Goal: Task Accomplishment & Management: Manage account settings

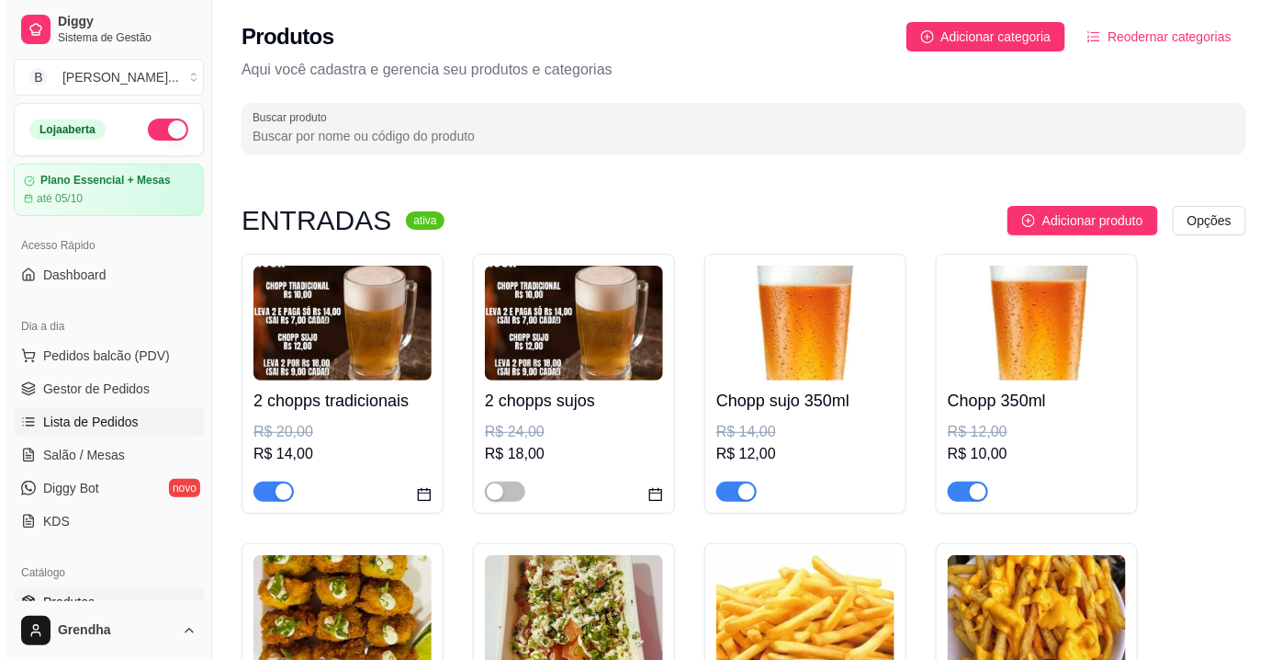
scroll to position [10, 0]
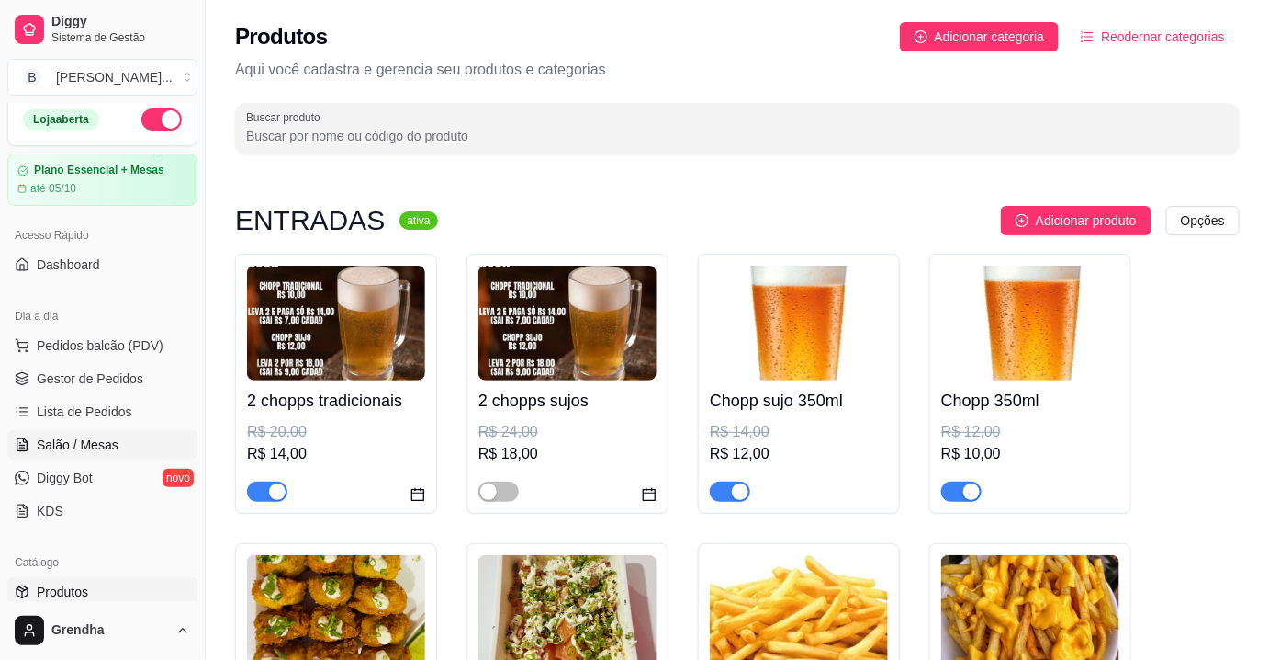
click at [100, 438] on span "Salão / Mesas" at bounding box center [78, 444] width 82 height 18
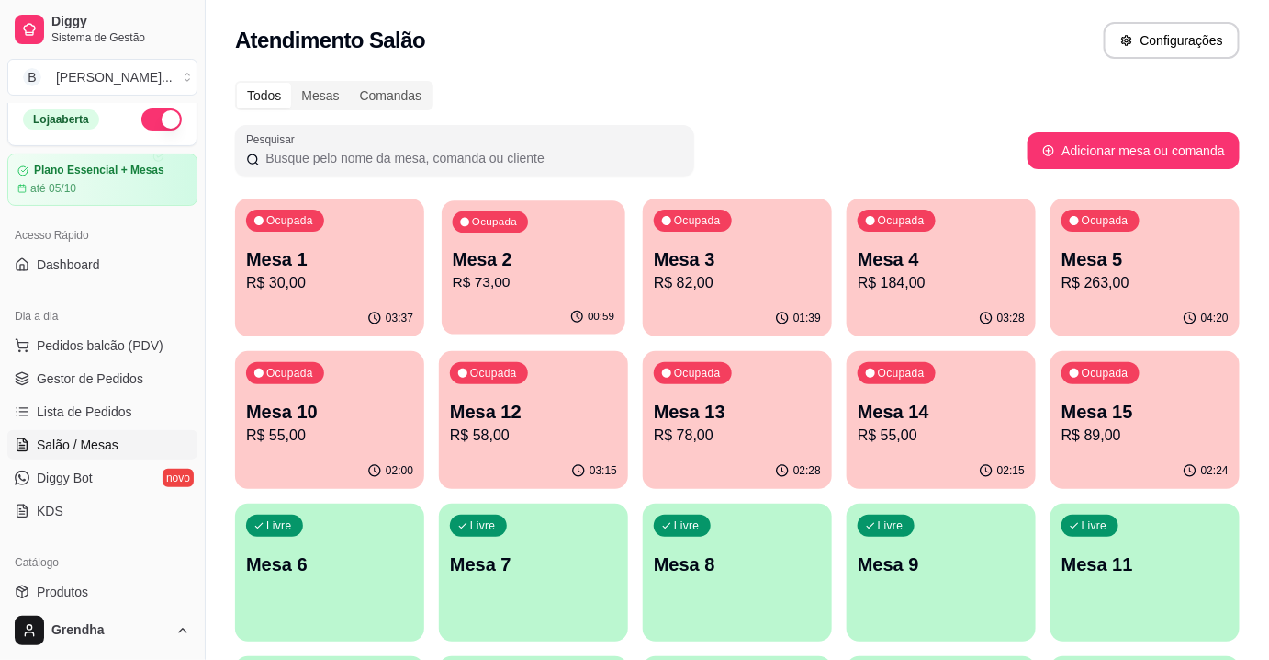
click at [502, 251] on p "Mesa 2" at bounding box center [534, 259] width 163 height 25
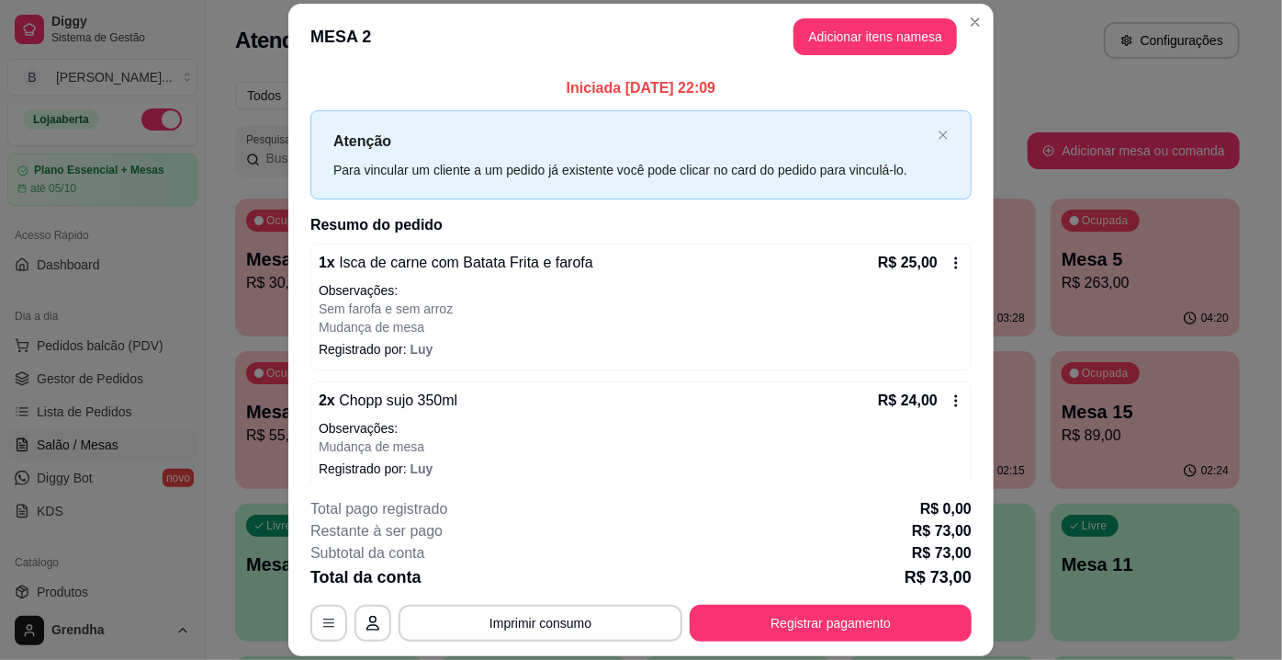
scroll to position [85, 0]
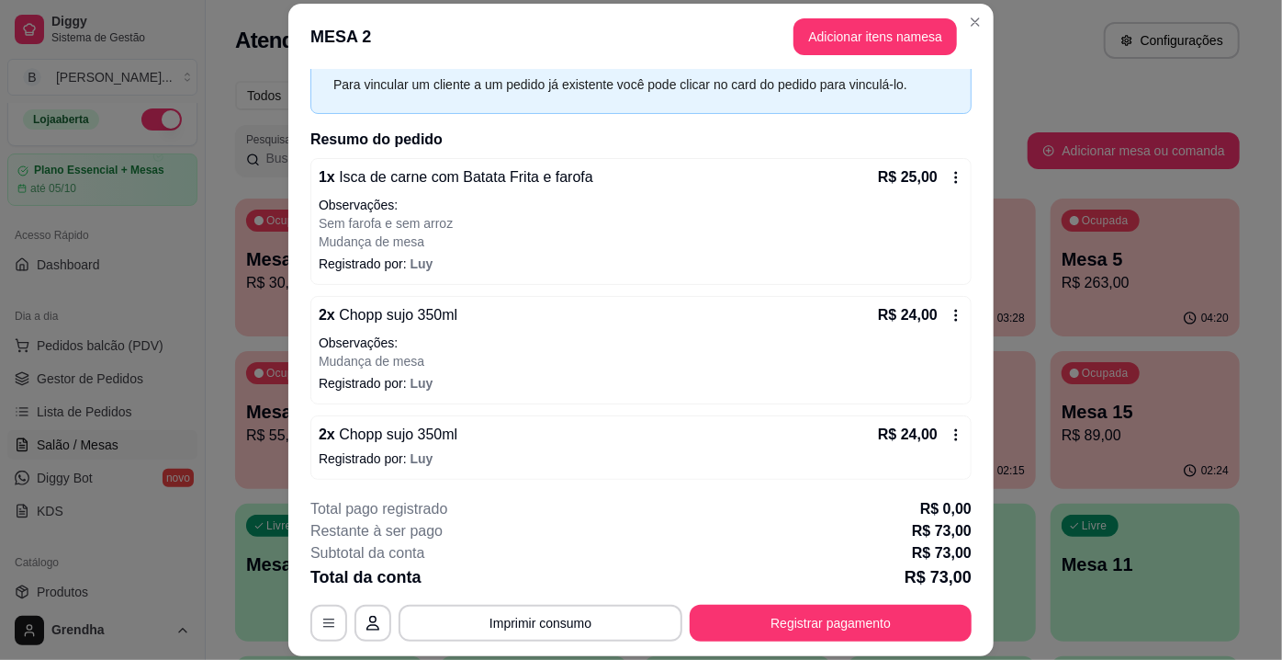
click at [393, 442] on span "Chopp sujo 350ml" at bounding box center [396, 434] width 122 height 16
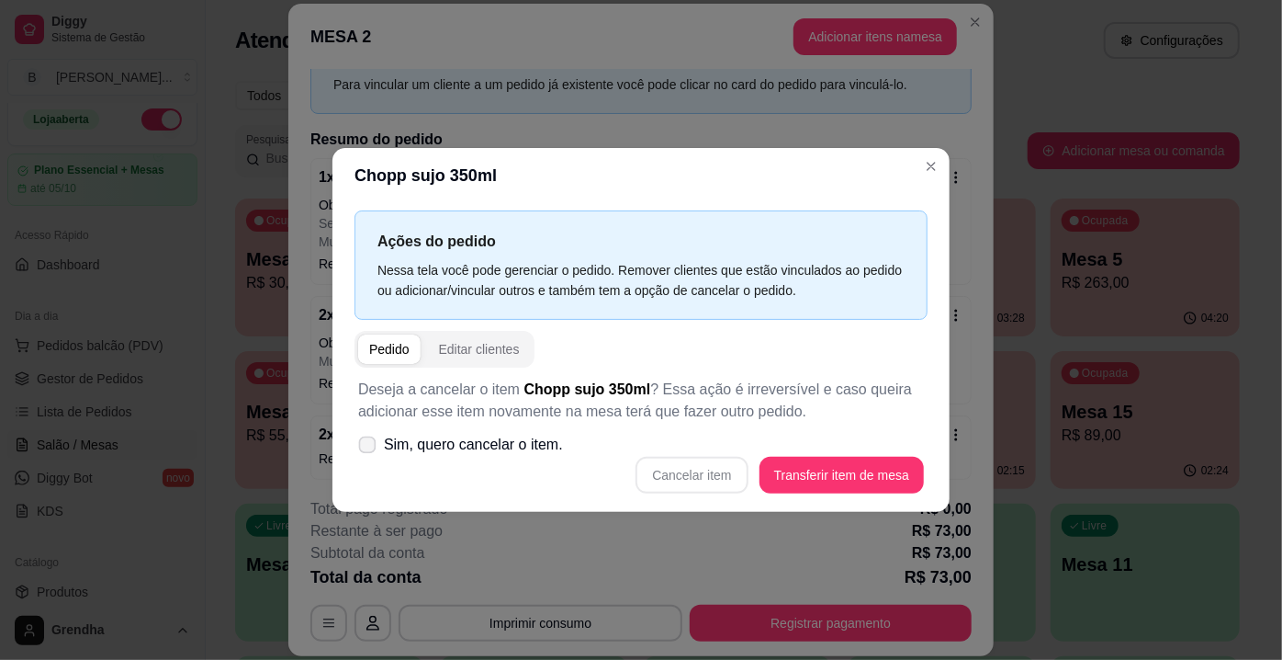
click at [368, 445] on icon at bounding box center [367, 444] width 14 height 10
click at [368, 448] on input "Sim, quero cancelar o item." at bounding box center [363, 454] width 12 height 12
checkbox input "true"
click at [691, 484] on button "Cancelar item" at bounding box center [691, 475] width 109 height 36
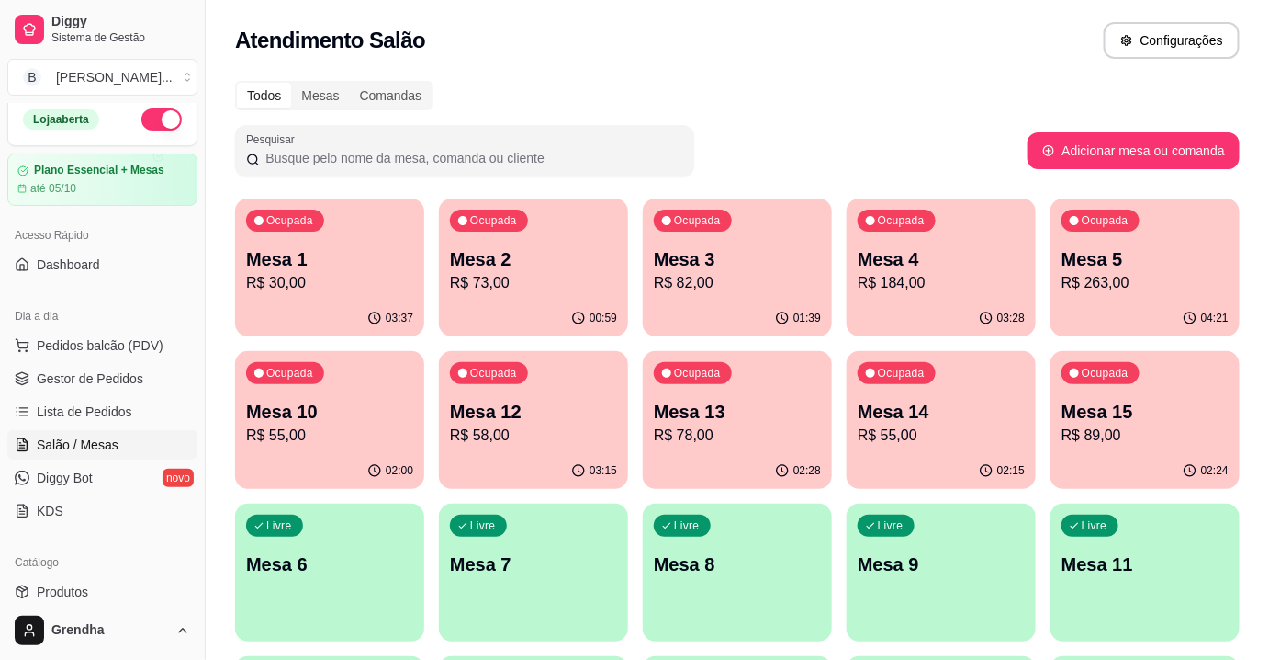
click at [514, 295] on div "Ocupada Mesa 2 R$ 73,00" at bounding box center [533, 249] width 189 height 102
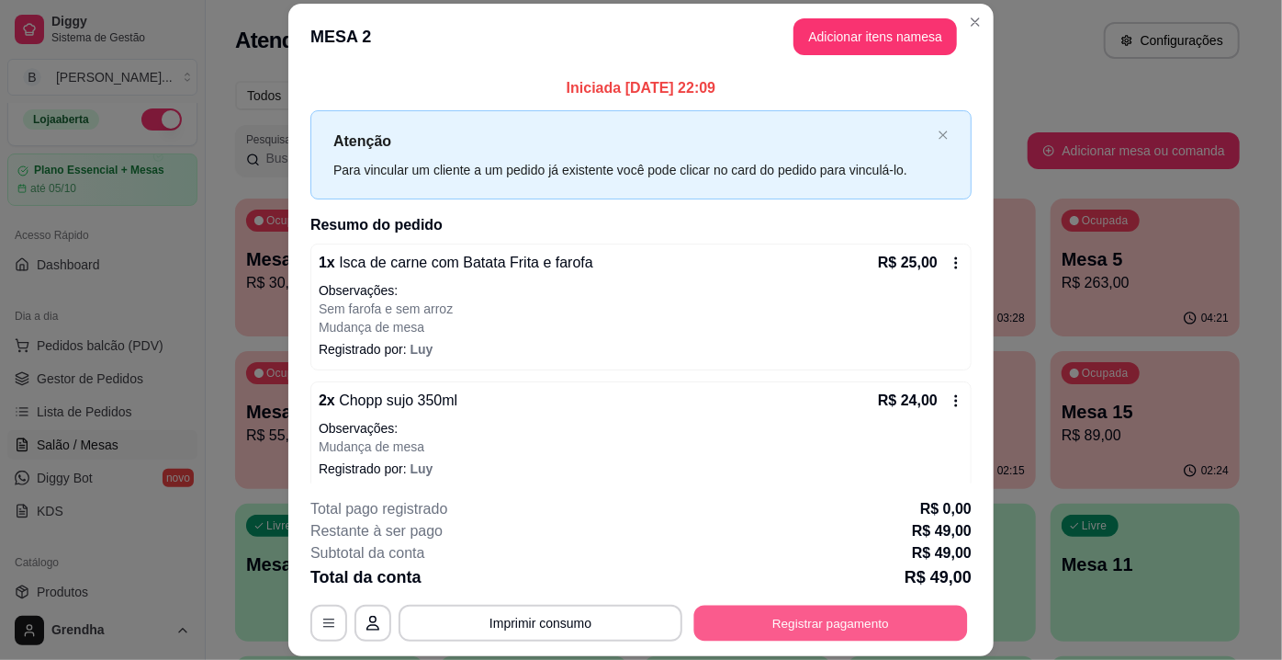
click at [817, 619] on button "Registrar pagamento" at bounding box center [831, 623] width 274 height 36
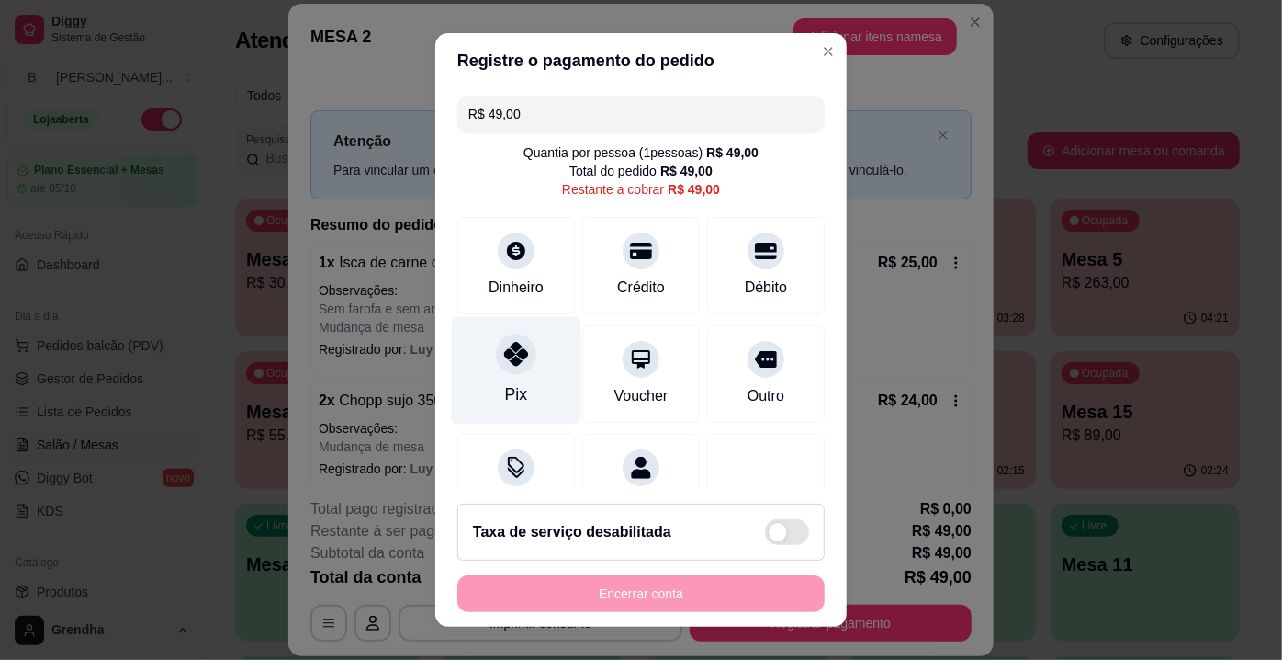
click at [493, 382] on div "Pix" at bounding box center [517, 370] width 130 height 107
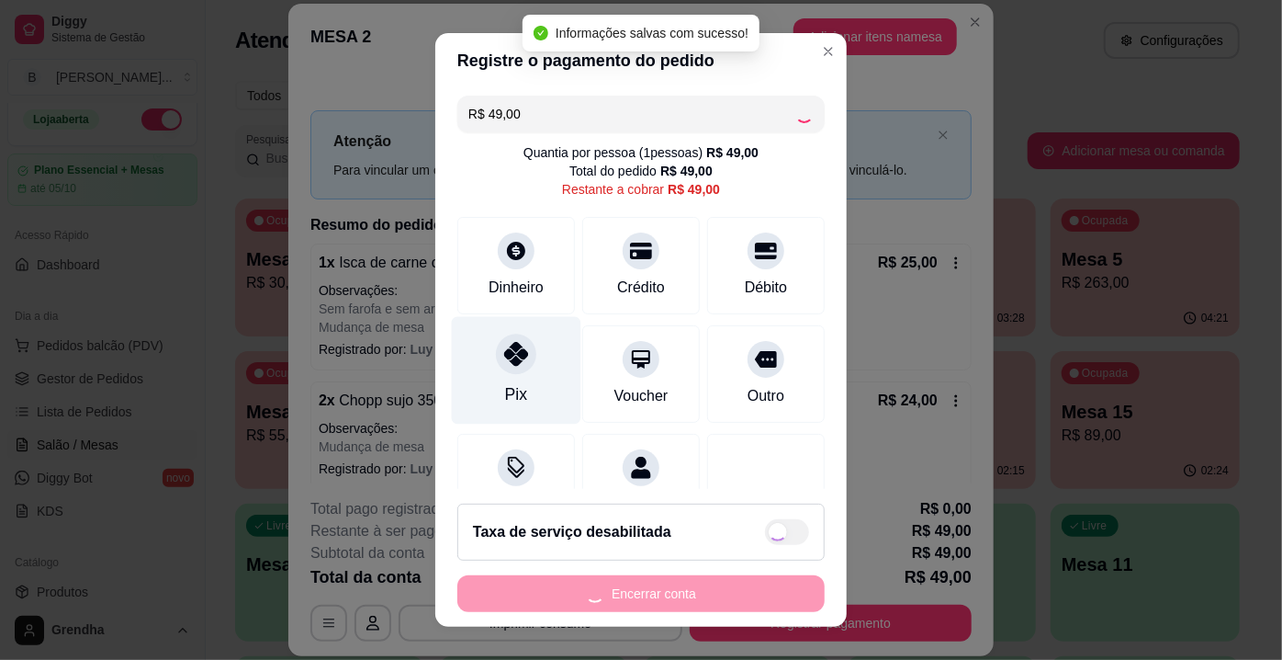
type input "R$ 0,00"
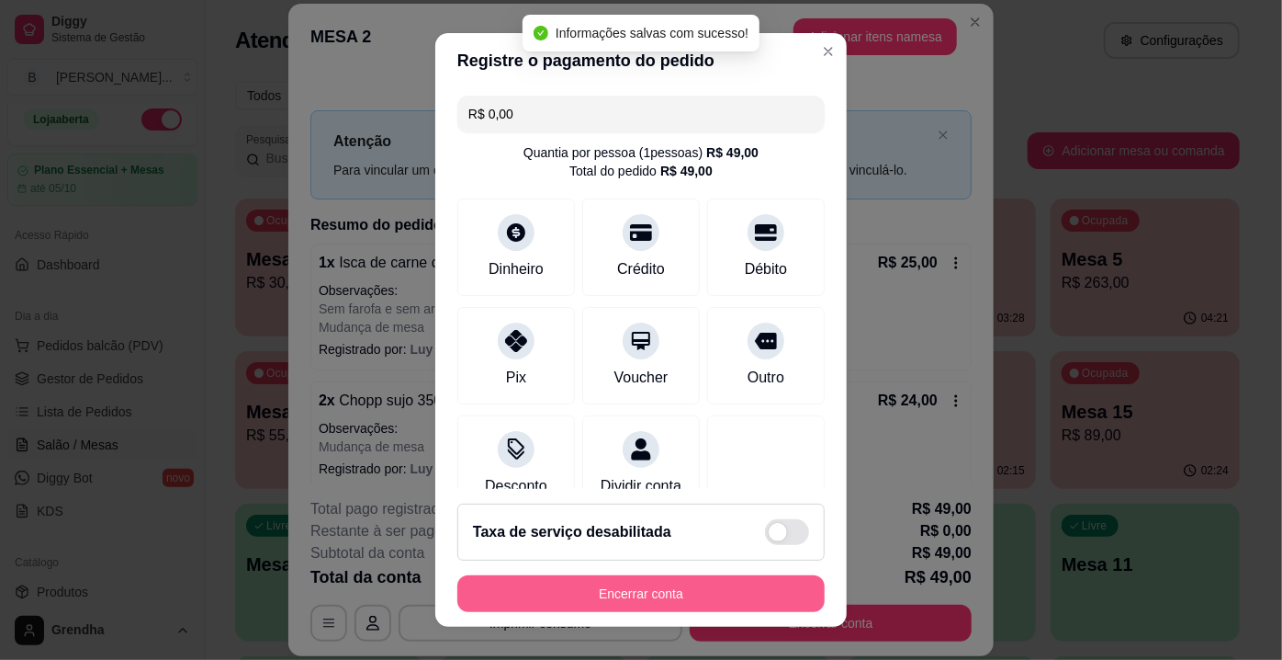
click at [585, 581] on button "Encerrar conta" at bounding box center [640, 593] width 367 height 37
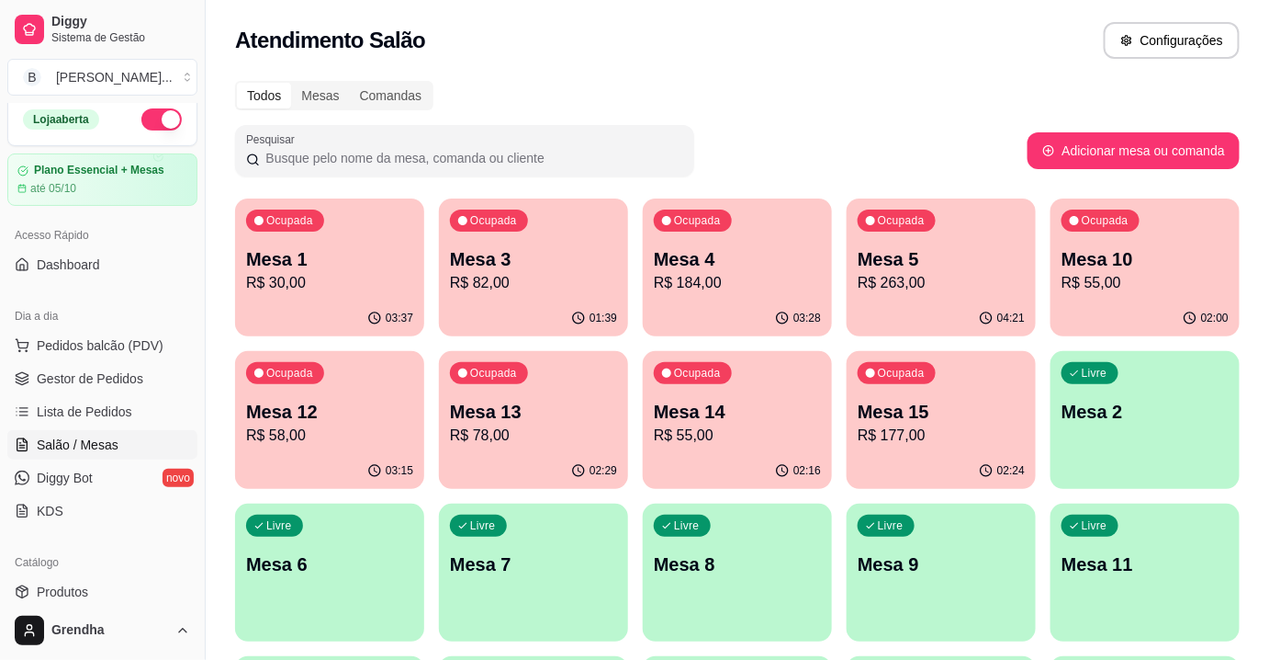
click at [935, 457] on div "02:24" at bounding box center [941, 471] width 189 height 36
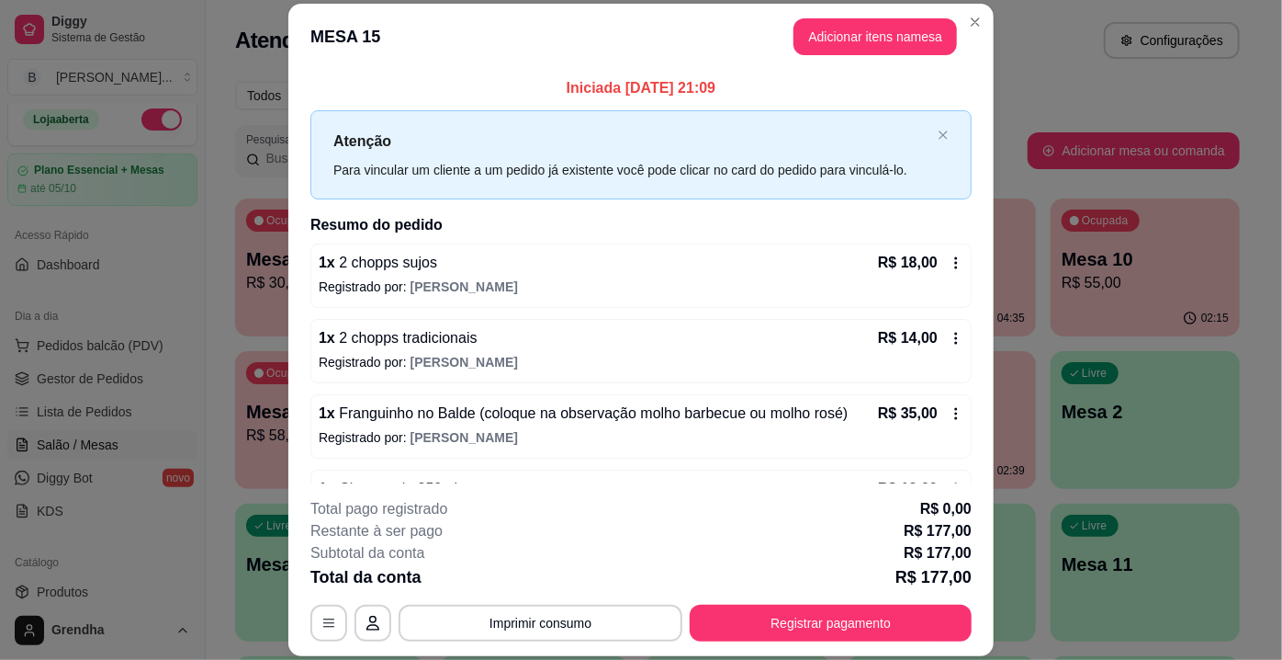
click at [949, 408] on icon at bounding box center [956, 413] width 15 height 15
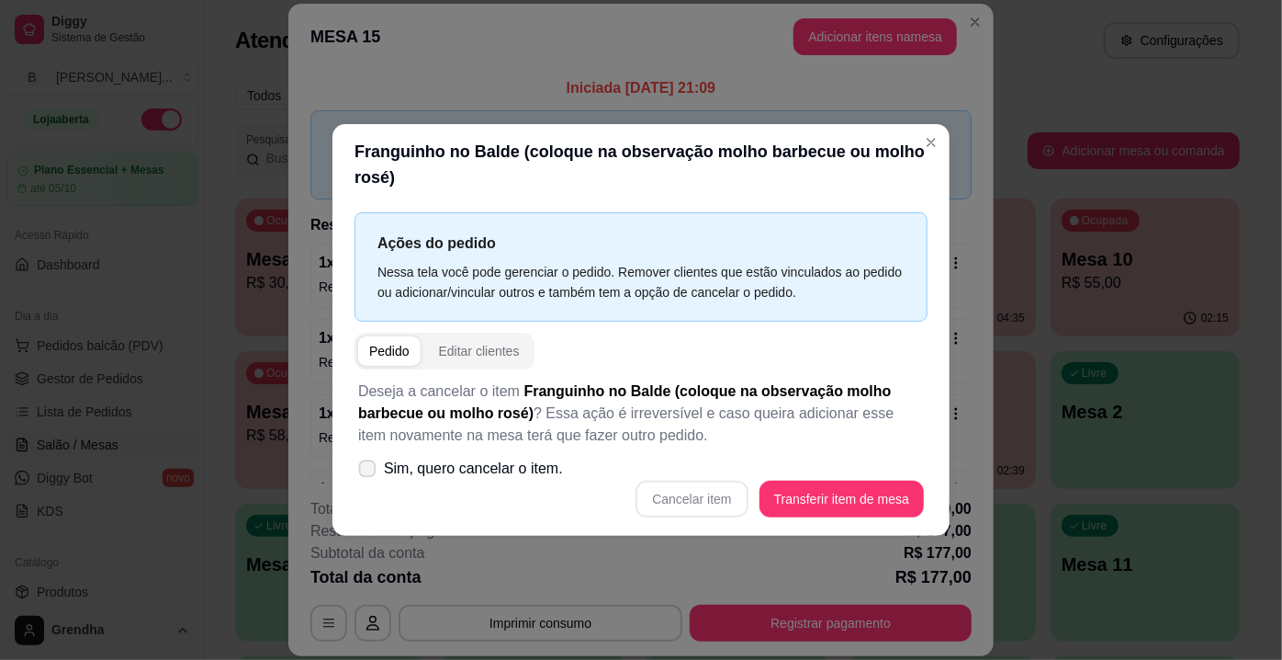
click at [410, 487] on label "Sim, quero cancelar o item." at bounding box center [461, 468] width 220 height 37
click at [369, 484] on input "Sim, quero cancelar o item." at bounding box center [363, 478] width 12 height 12
checkbox input "true"
click at [700, 513] on button "Cancelar item" at bounding box center [691, 499] width 109 height 36
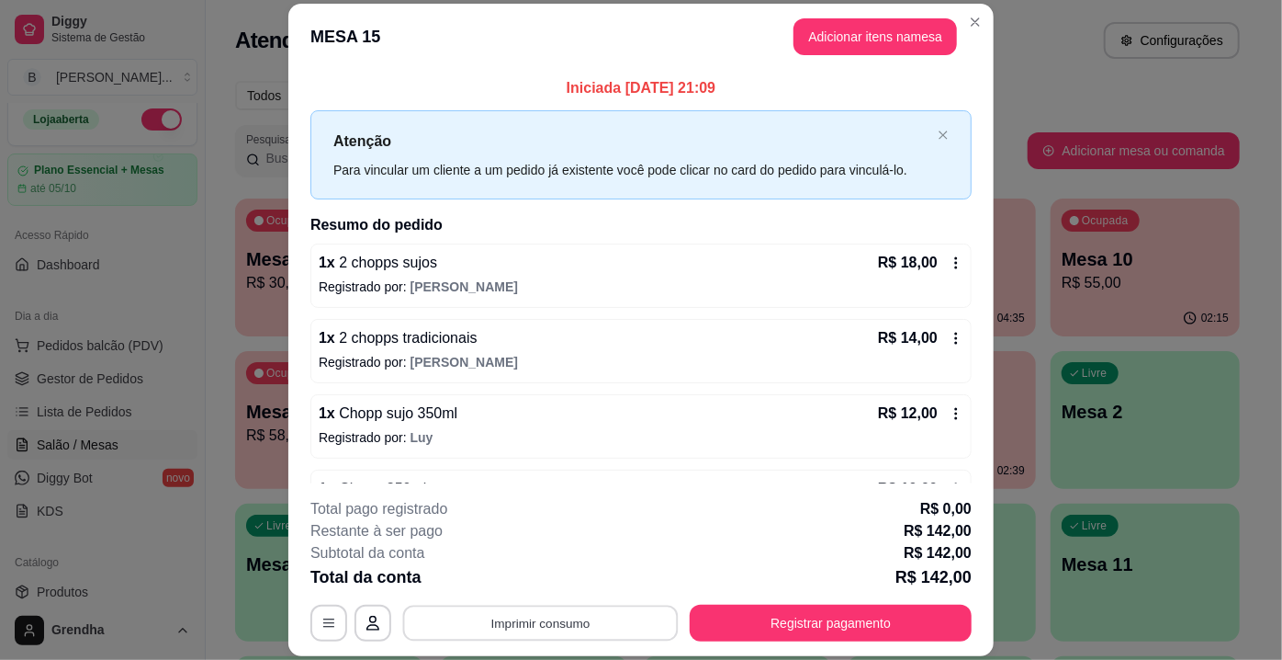
click at [562, 621] on button "Imprimir consumo" at bounding box center [541, 623] width 276 height 36
click at [526, 581] on button "IMPRESSORA" at bounding box center [540, 581] width 129 height 28
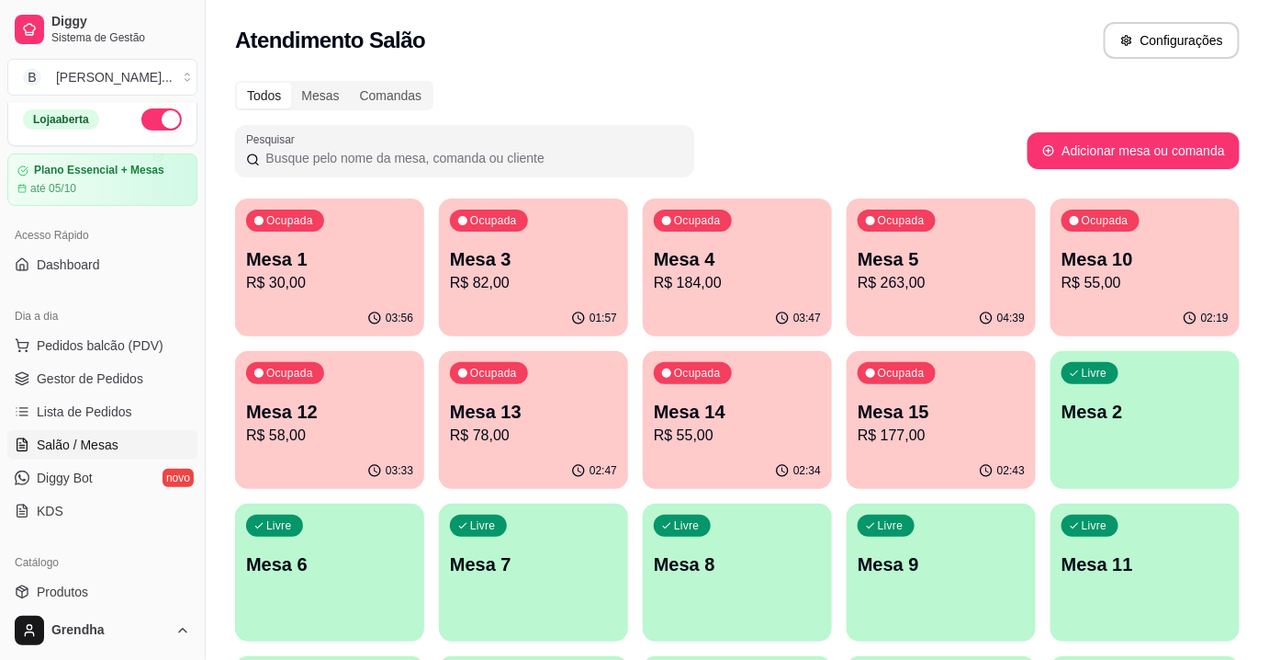
click at [150, 126] on button "button" at bounding box center [161, 119] width 40 height 22
click at [744, 273] on p "R$ 184,00" at bounding box center [738, 282] width 163 height 21
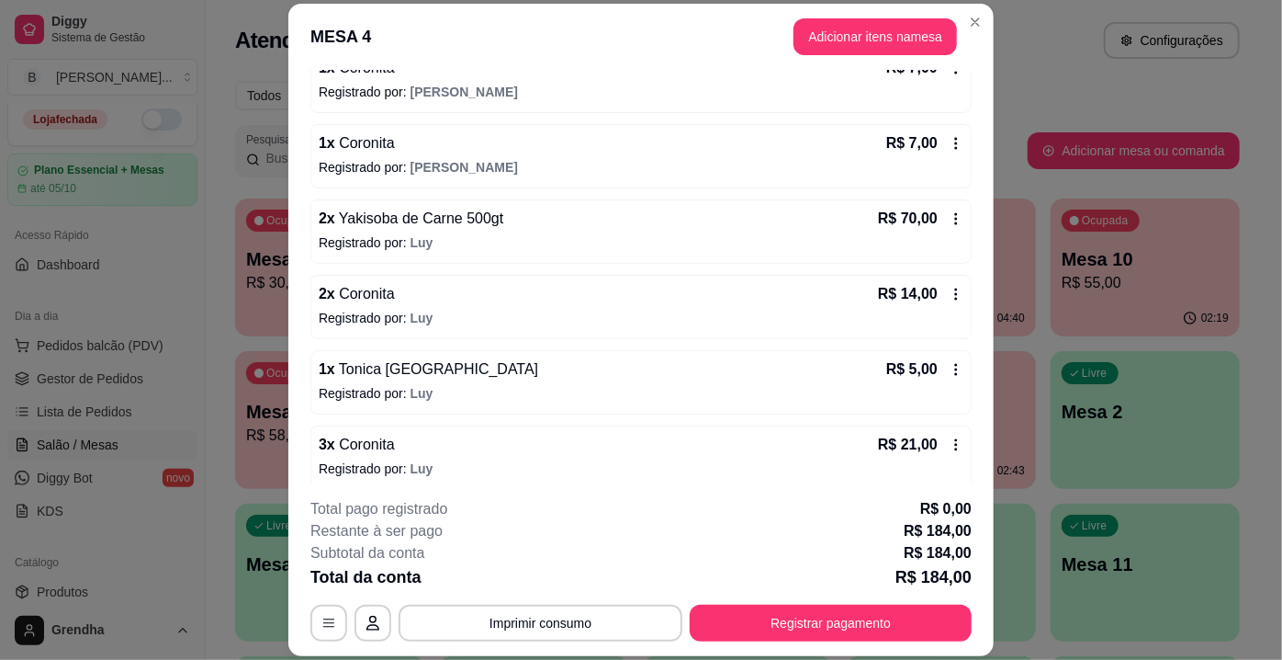
scroll to position [428, 0]
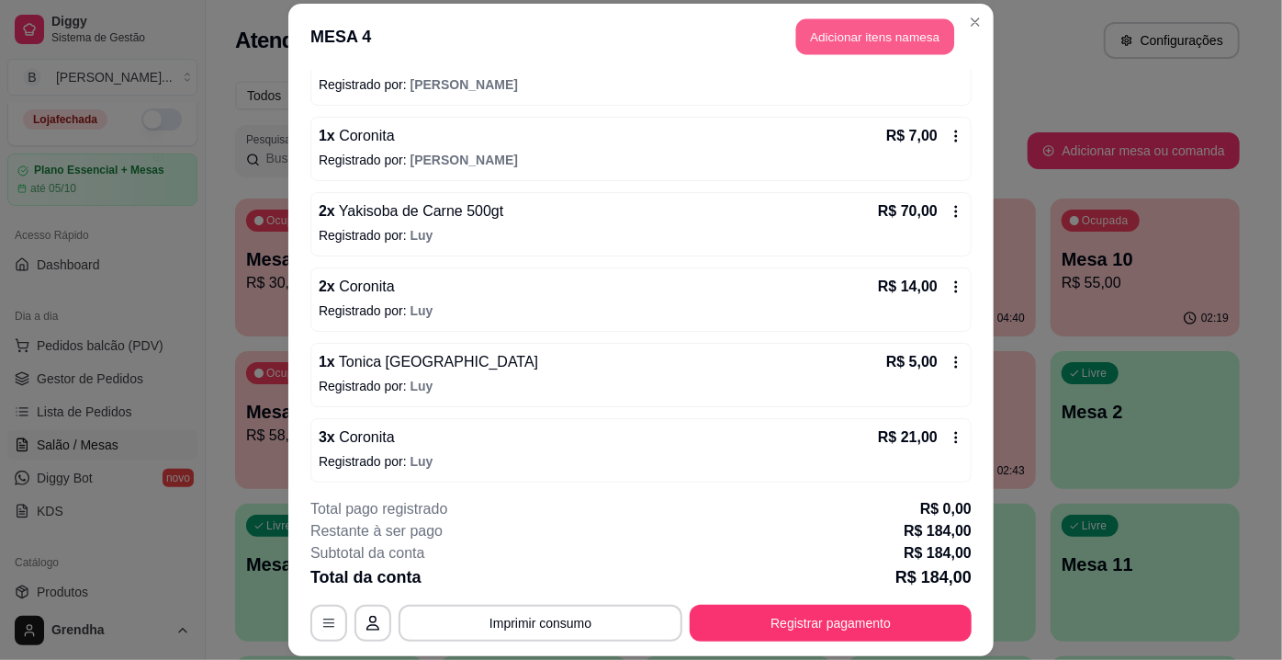
click at [910, 33] on button "Adicionar itens na mesa" at bounding box center [875, 36] width 158 height 36
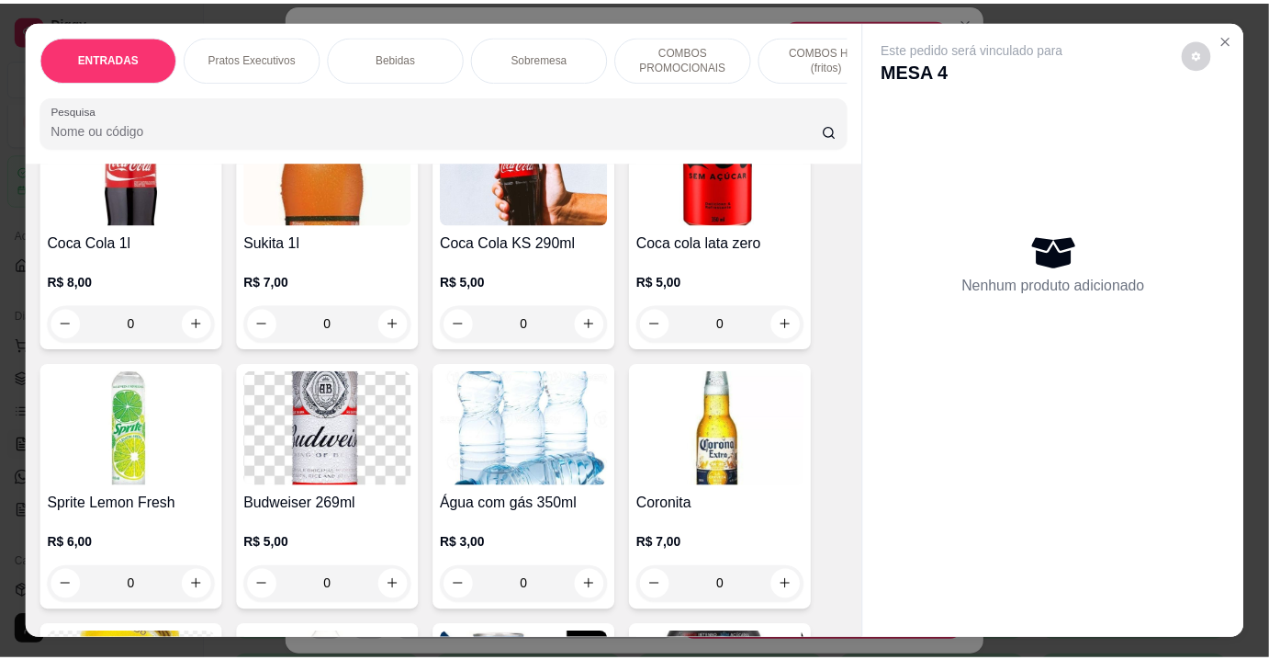
scroll to position [2484, 0]
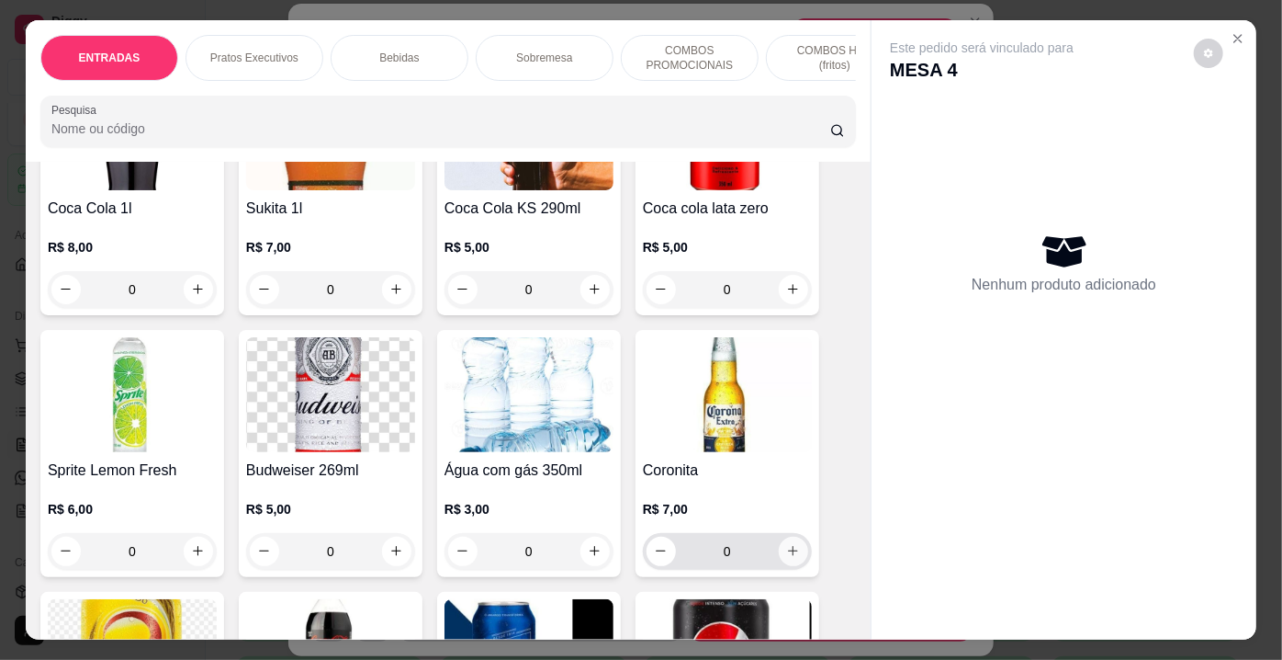
click at [787, 544] on icon "increase-product-quantity" at bounding box center [793, 551] width 14 height 14
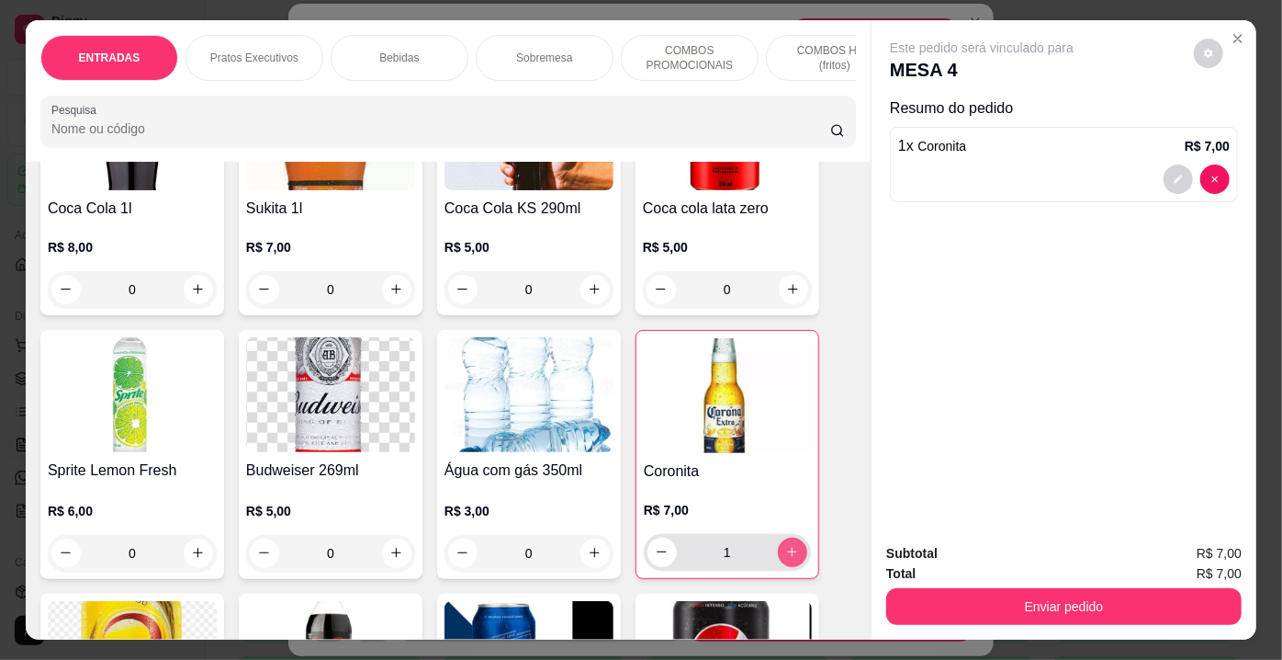
click at [787, 545] on icon "increase-product-quantity" at bounding box center [792, 552] width 14 height 14
click at [787, 545] on icon "increase-product-quantity" at bounding box center [793, 552] width 14 height 14
type input "3"
click at [787, 545] on icon "increase-product-quantity" at bounding box center [792, 552] width 14 height 14
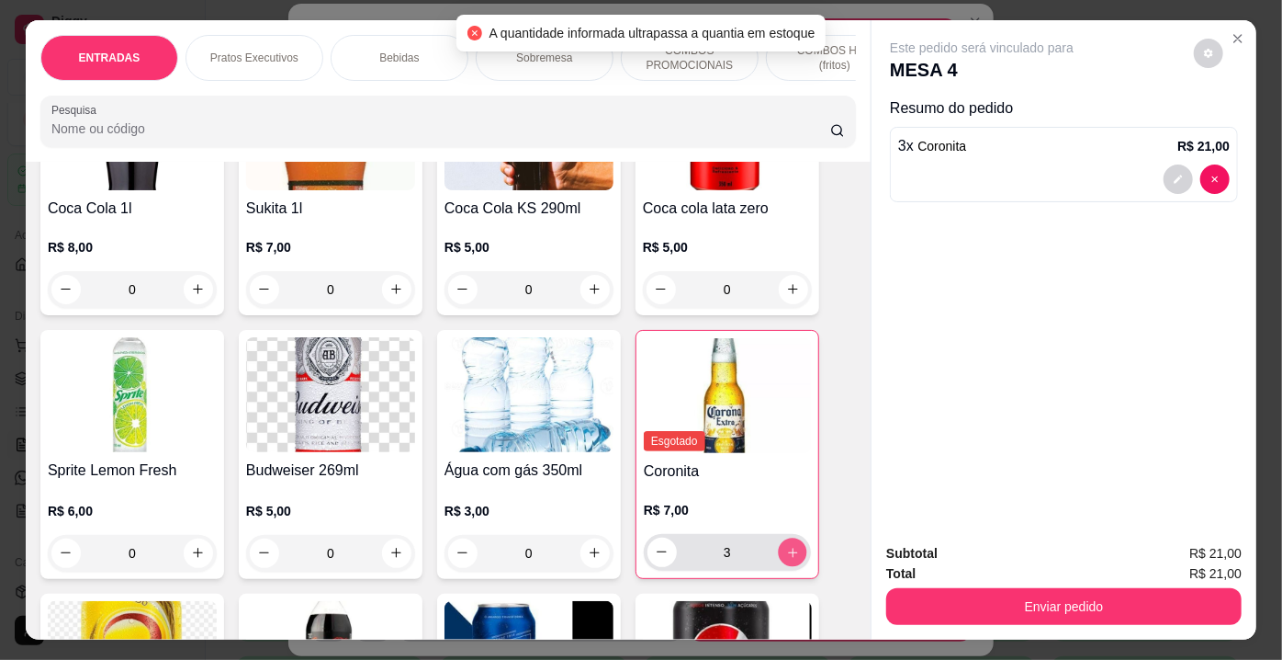
click at [787, 545] on icon "increase-product-quantity" at bounding box center [793, 552] width 14 height 14
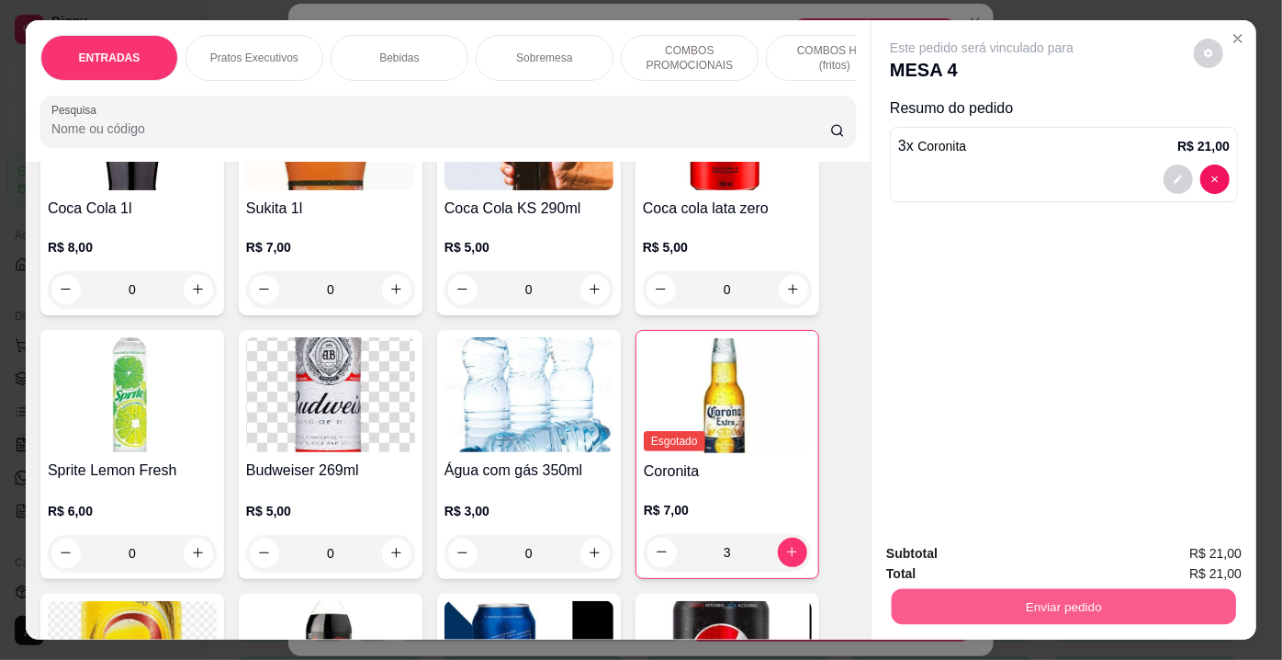
click at [1018, 603] on button "Enviar pedido" at bounding box center [1064, 607] width 344 height 36
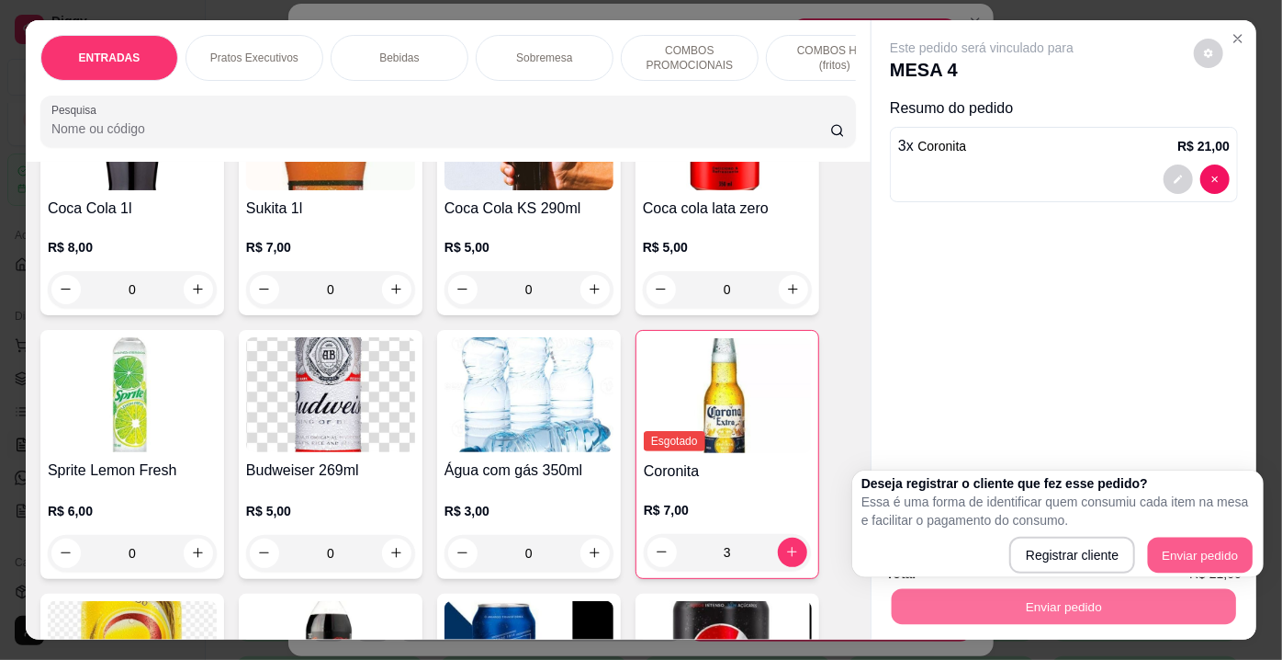
click at [1192, 564] on button "Enviar pedido" at bounding box center [1200, 555] width 105 height 36
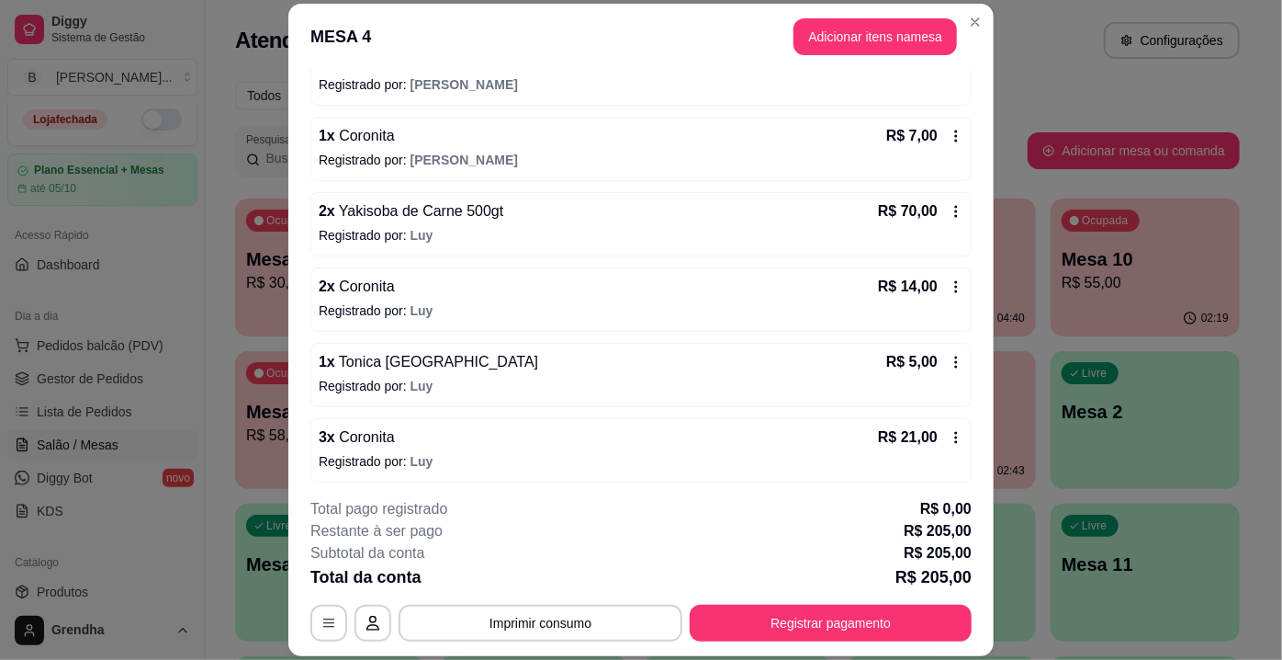
click at [568, 493] on footer "**********" at bounding box center [640, 569] width 705 height 173
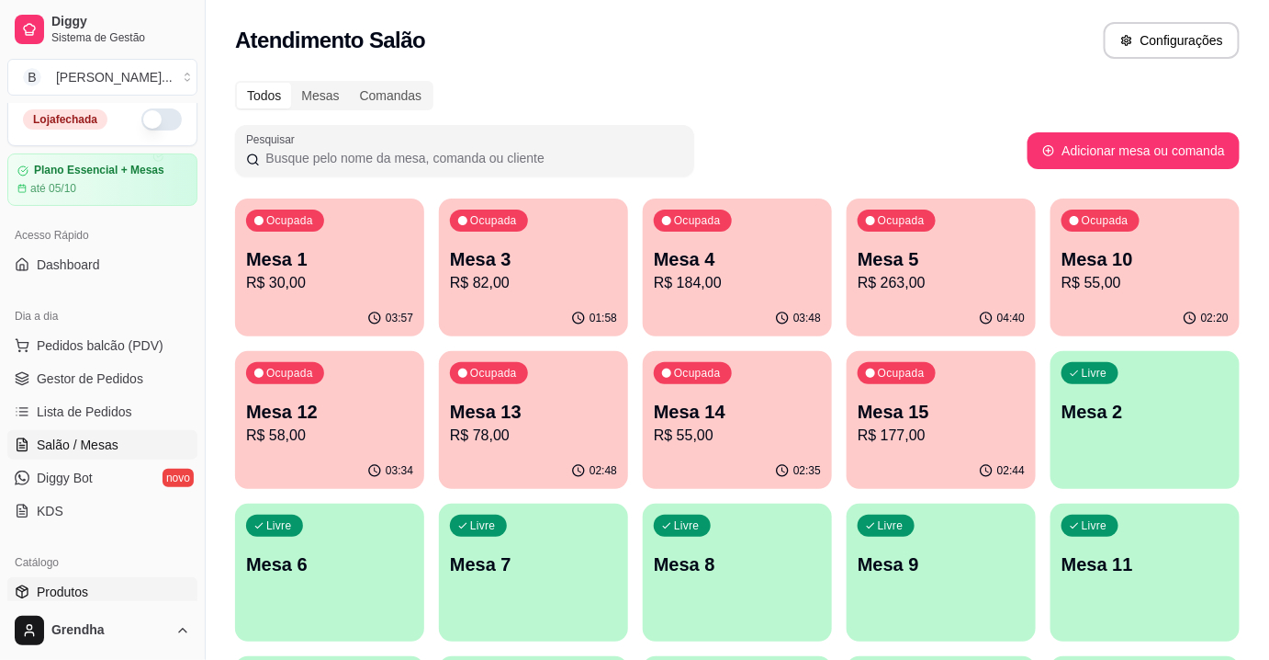
click at [104, 591] on link "Produtos" at bounding box center [102, 591] width 190 height 29
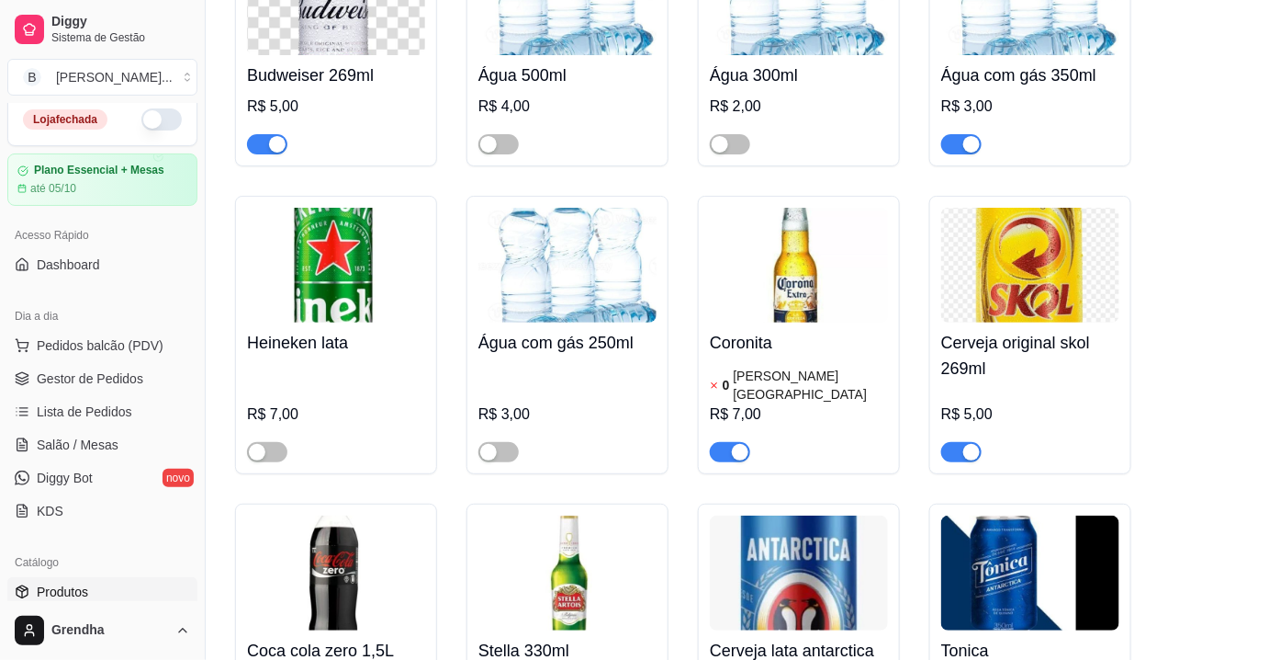
scroll to position [7009, 0]
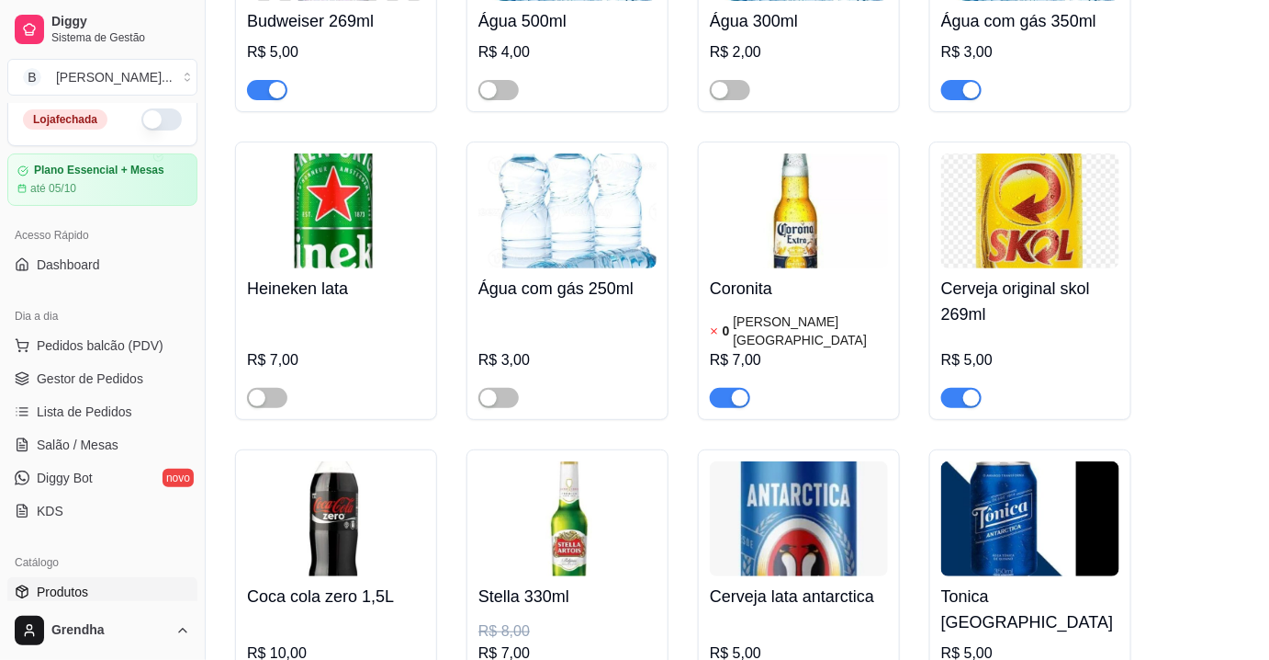
click at [777, 268] on div "Coronita 0 [PERSON_NAME] R$ 7,00" at bounding box center [799, 338] width 178 height 140
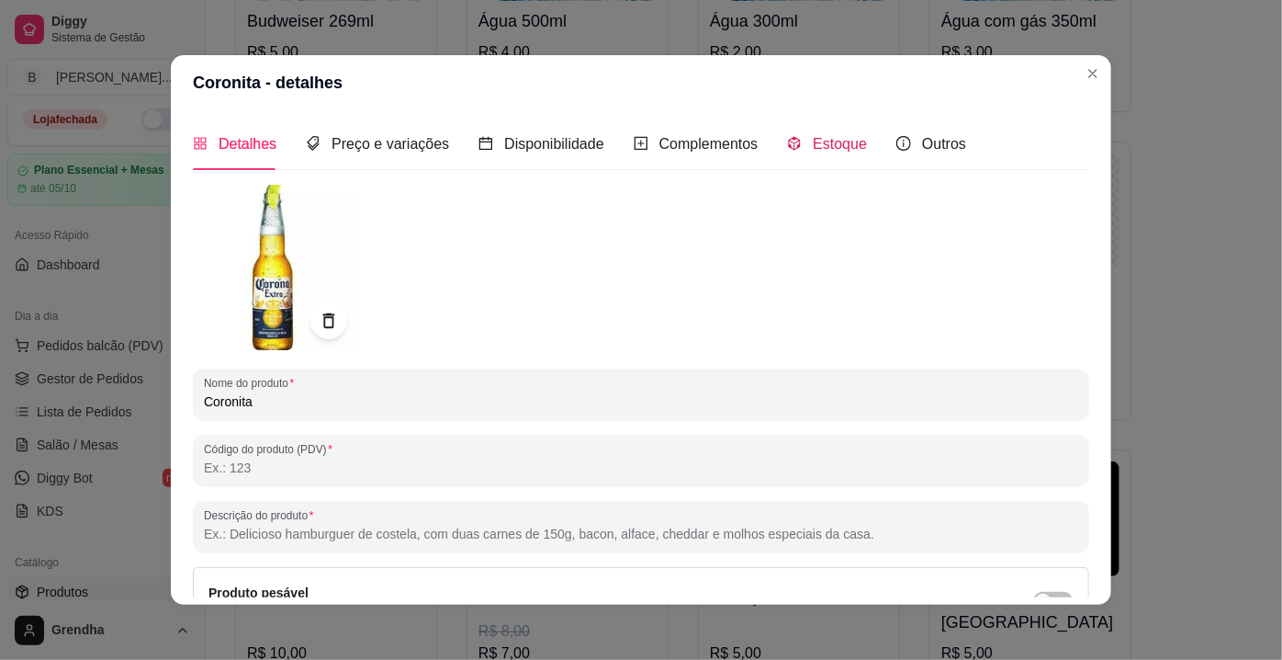
click at [798, 135] on div "Estoque" at bounding box center [827, 143] width 80 height 23
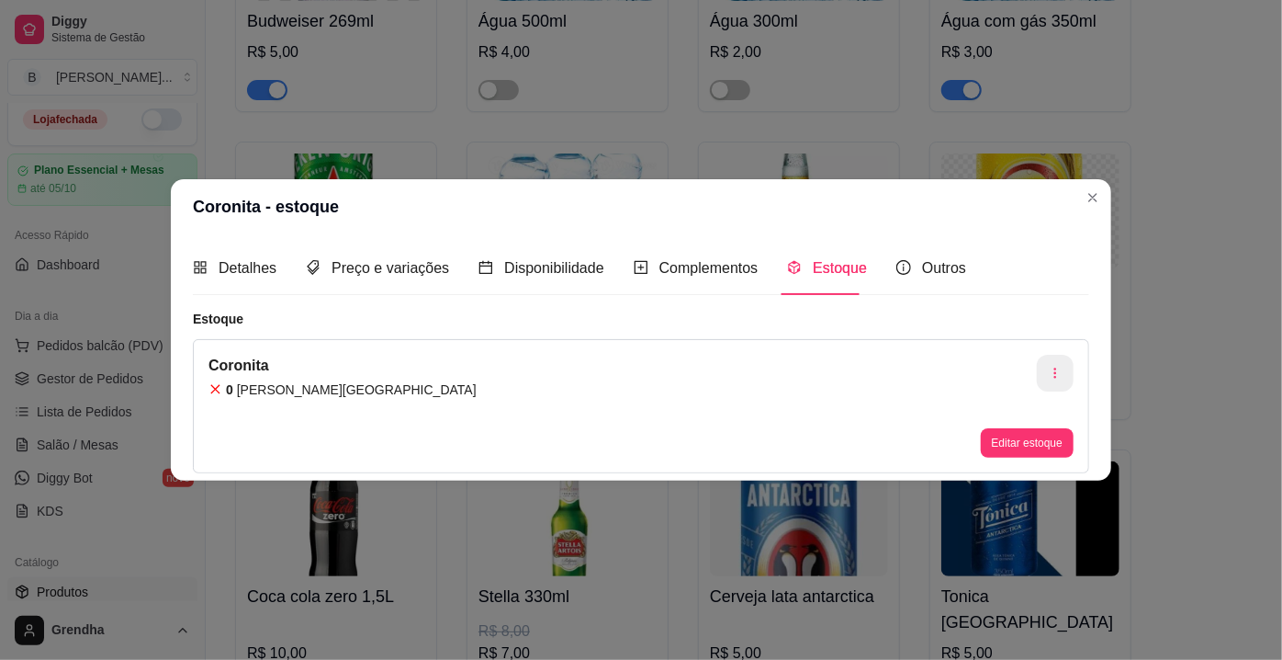
click at [1058, 360] on button "button" at bounding box center [1055, 373] width 37 height 37
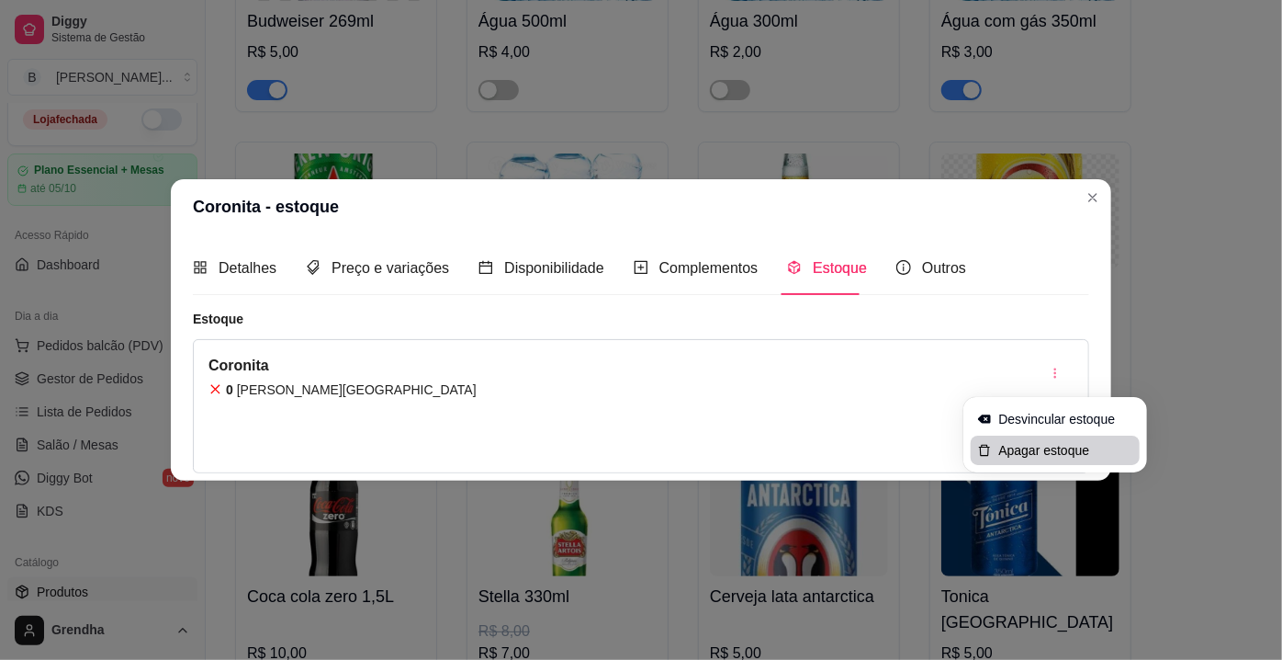
click at [1050, 452] on span "Apagar estoque" at bounding box center [1065, 450] width 134 height 18
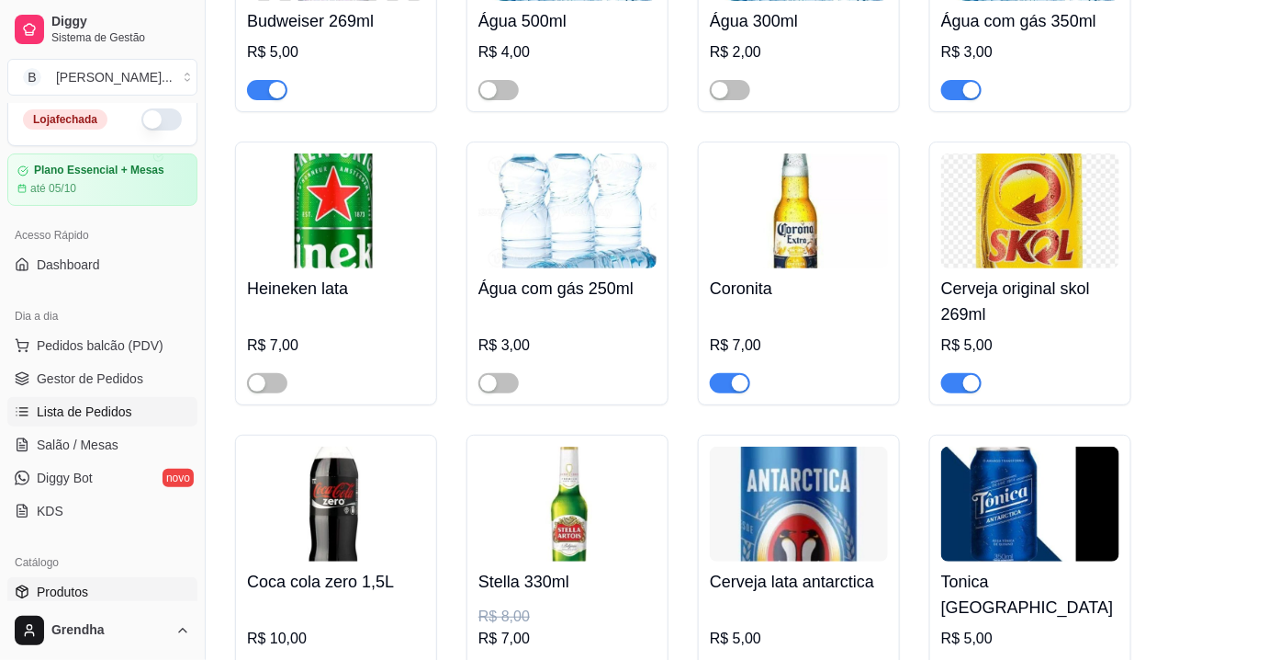
click at [130, 414] on link "Lista de Pedidos" at bounding box center [102, 411] width 190 height 29
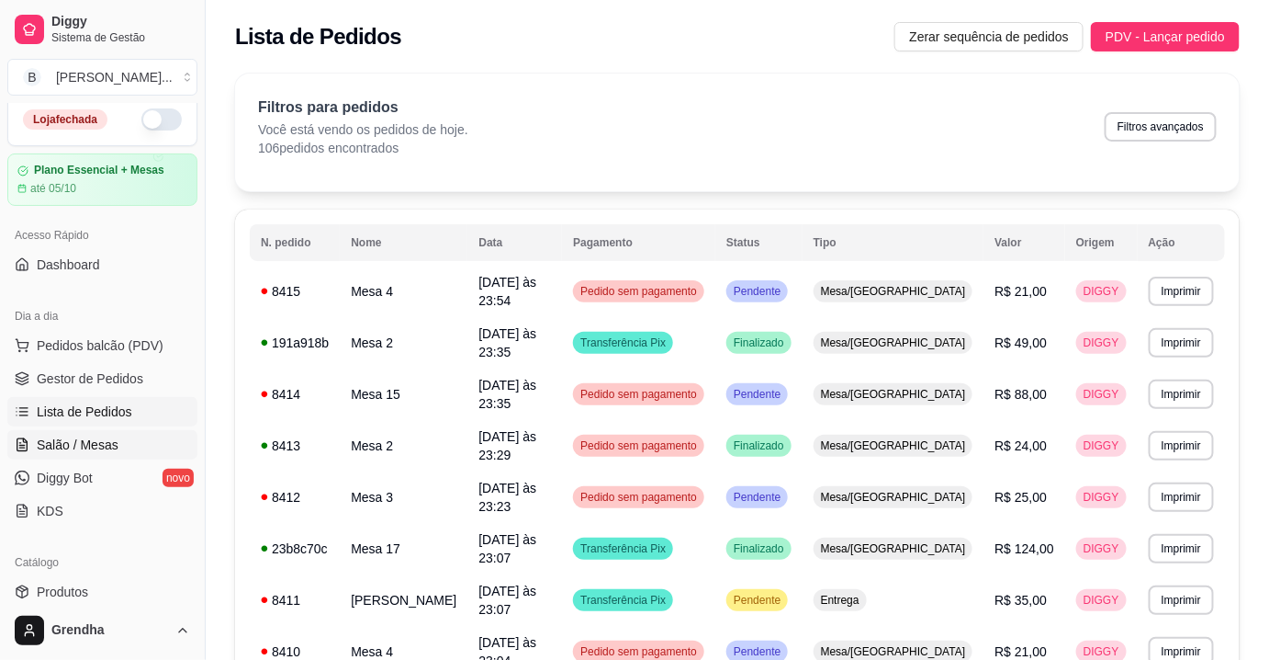
click at [90, 449] on span "Salão / Mesas" at bounding box center [78, 444] width 82 height 18
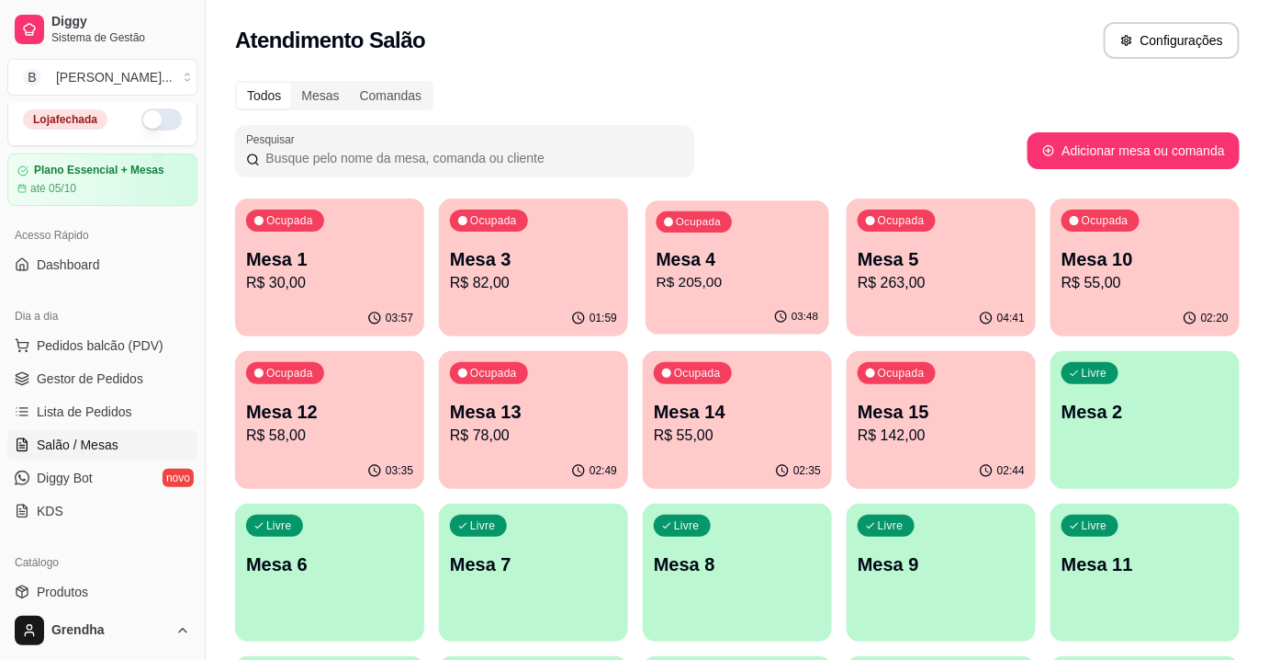
click at [666, 259] on p "Mesa 4" at bounding box center [738, 259] width 163 height 25
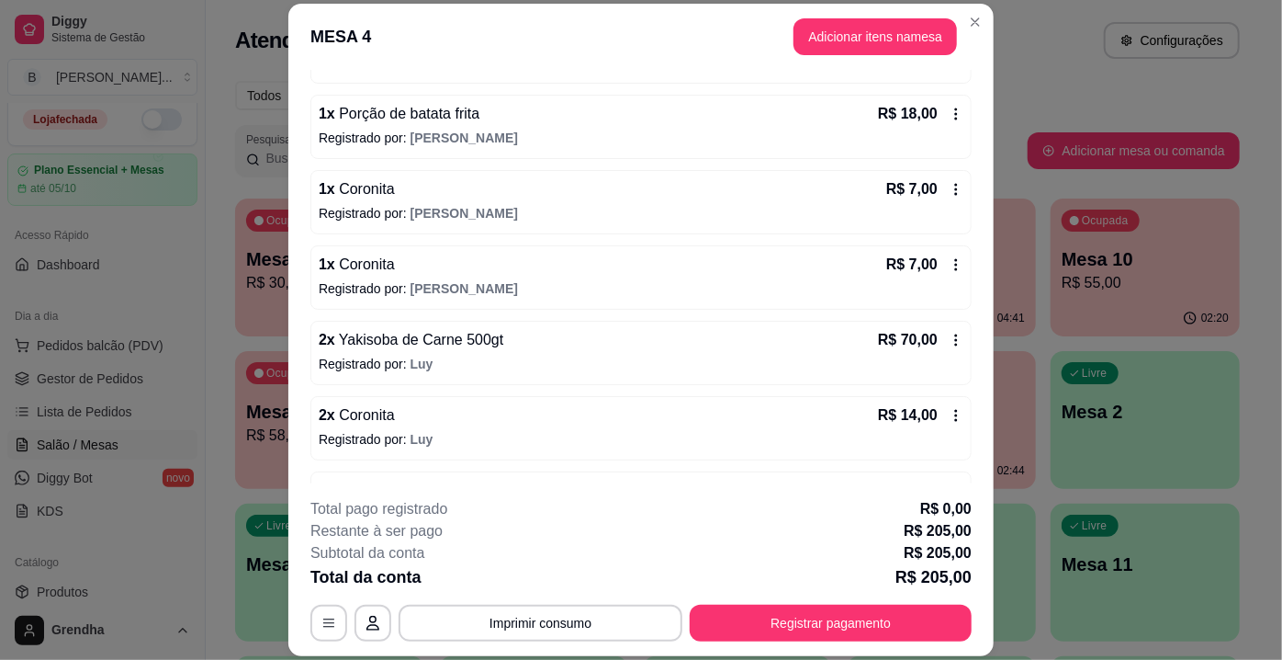
scroll to position [502, 0]
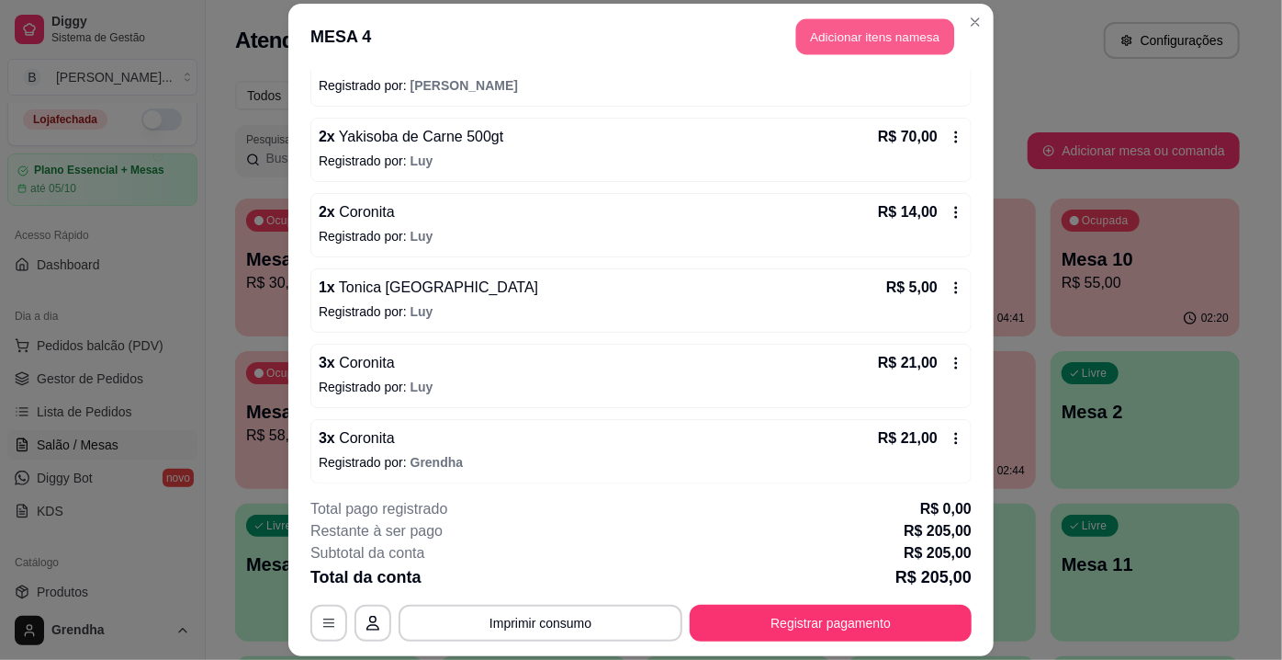
click at [841, 45] on button "Adicionar itens na mesa" at bounding box center [875, 36] width 158 height 36
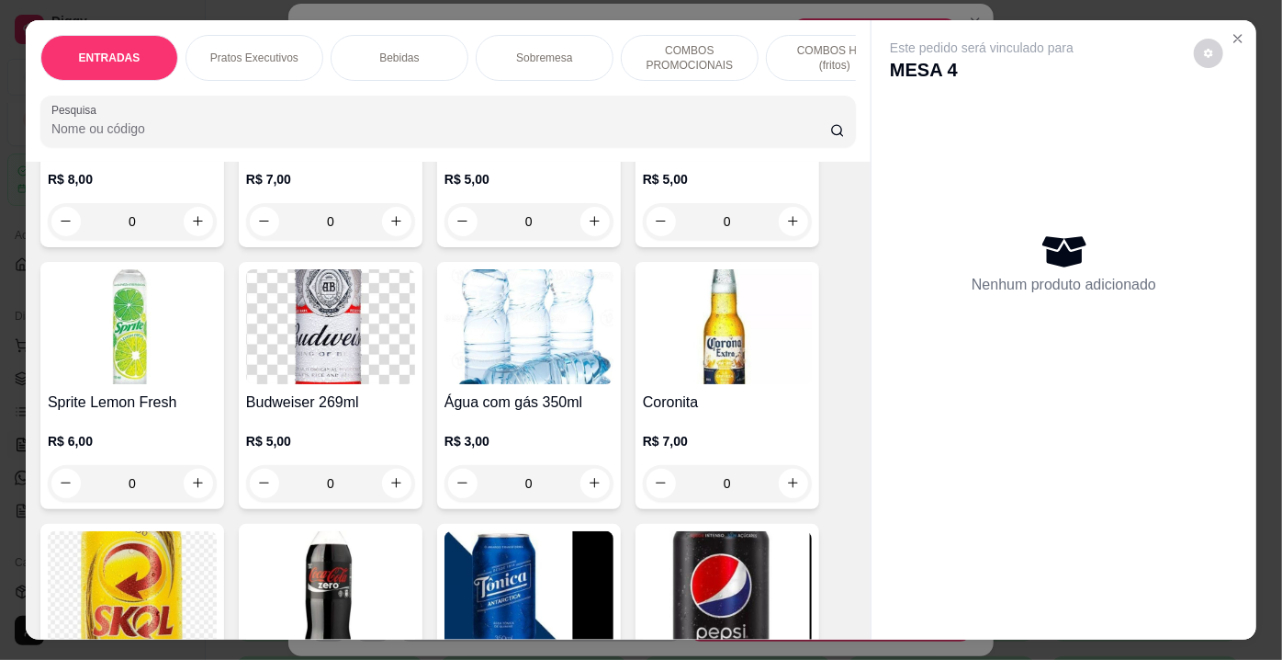
scroll to position [2584, 0]
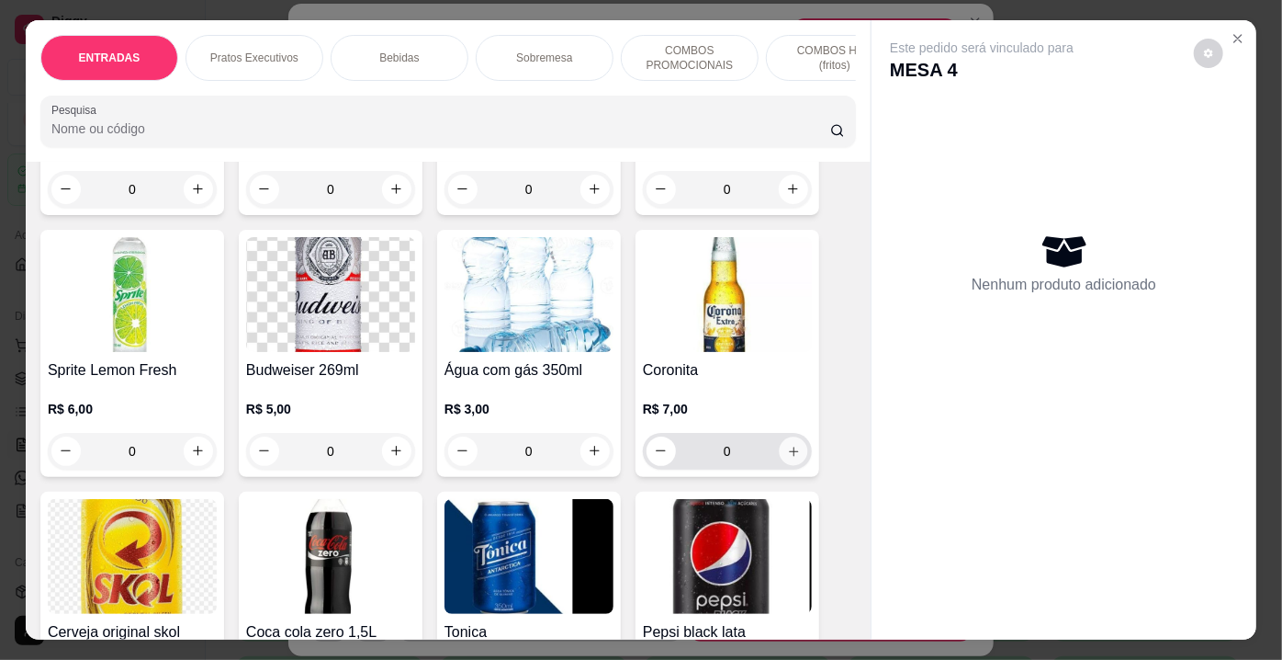
click at [797, 436] on button "increase-product-quantity" at bounding box center [793, 450] width 28 height 28
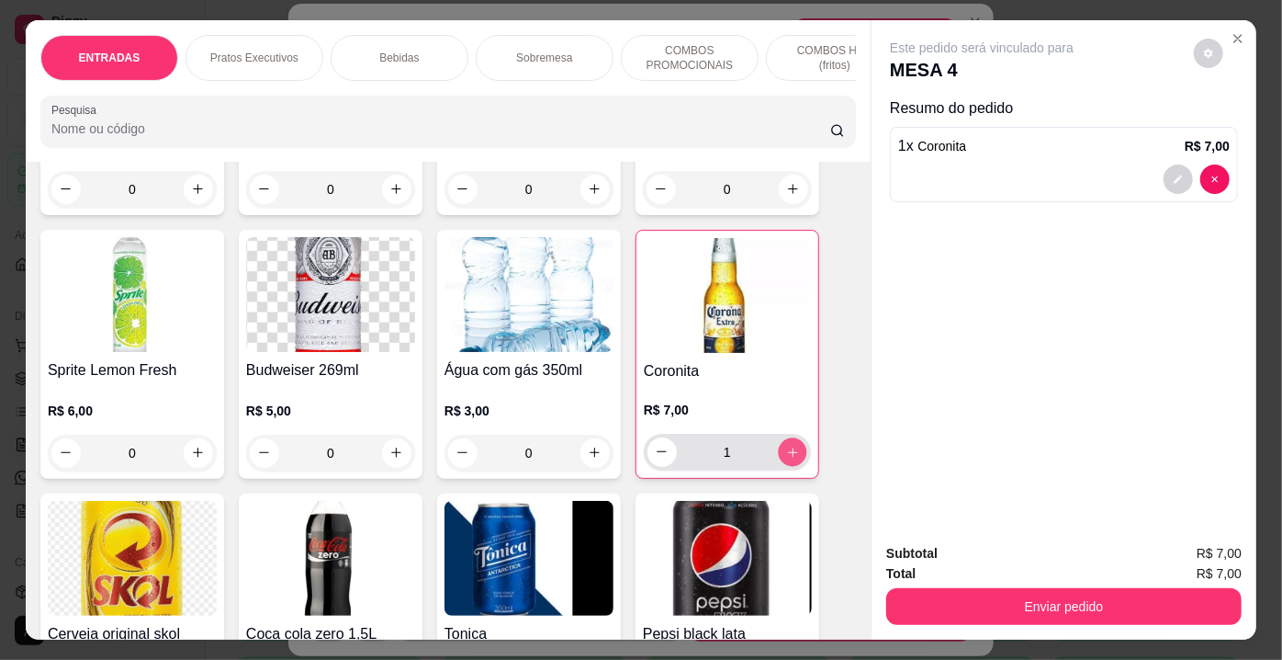
click at [793, 445] on icon "increase-product-quantity" at bounding box center [793, 452] width 14 height 14
type input "3"
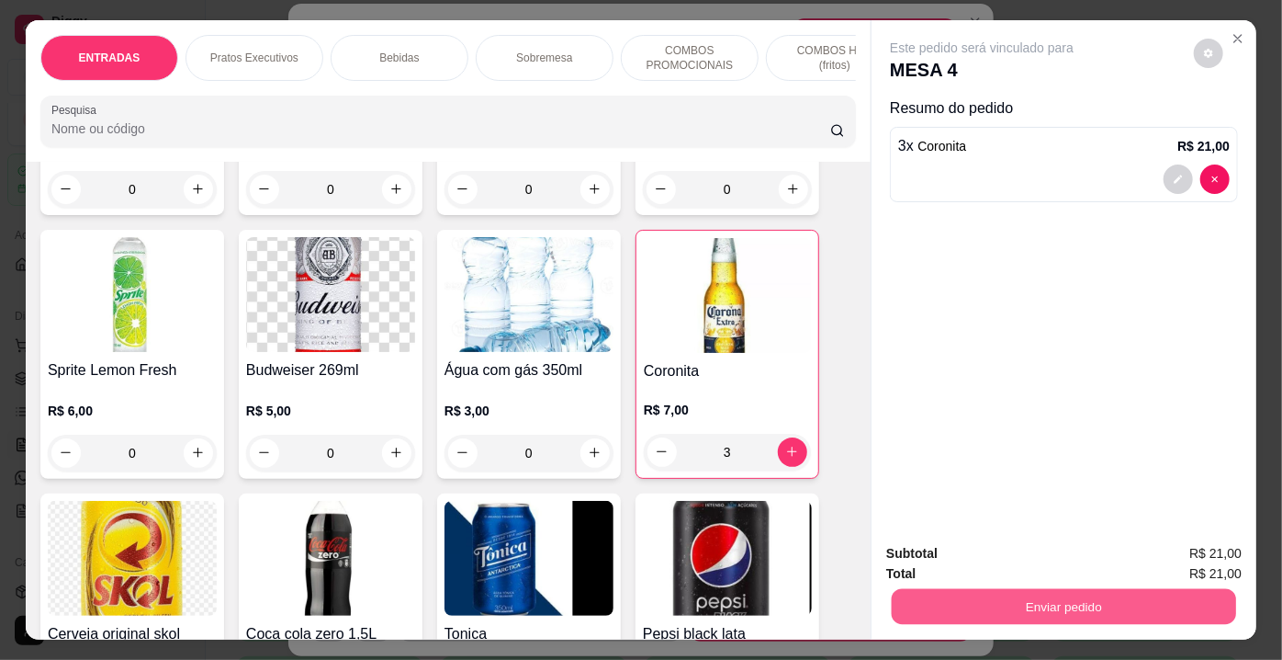
click at [964, 589] on button "Enviar pedido" at bounding box center [1064, 607] width 344 height 36
click at [1200, 547] on button "Enviar pedido" at bounding box center [1195, 555] width 104 height 35
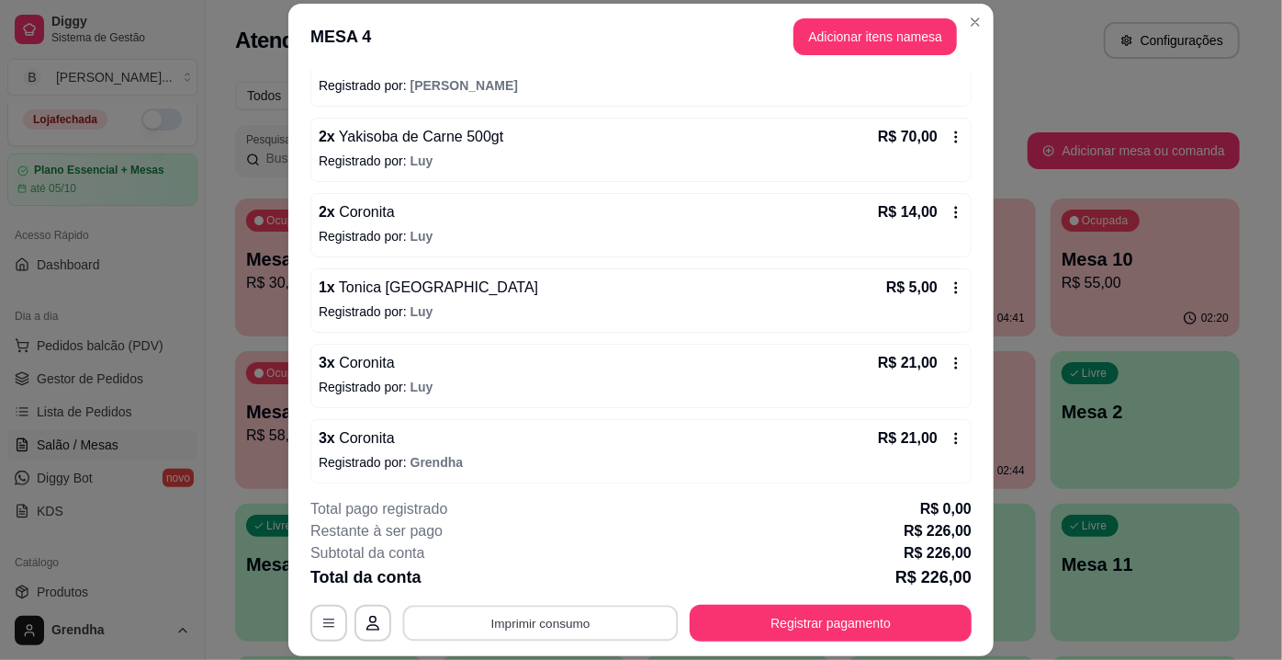
click at [539, 622] on button "Imprimir consumo" at bounding box center [541, 623] width 276 height 36
click at [547, 588] on button "IMPRESSORA" at bounding box center [540, 581] width 129 height 28
